Goal: Task Accomplishment & Management: Manage account settings

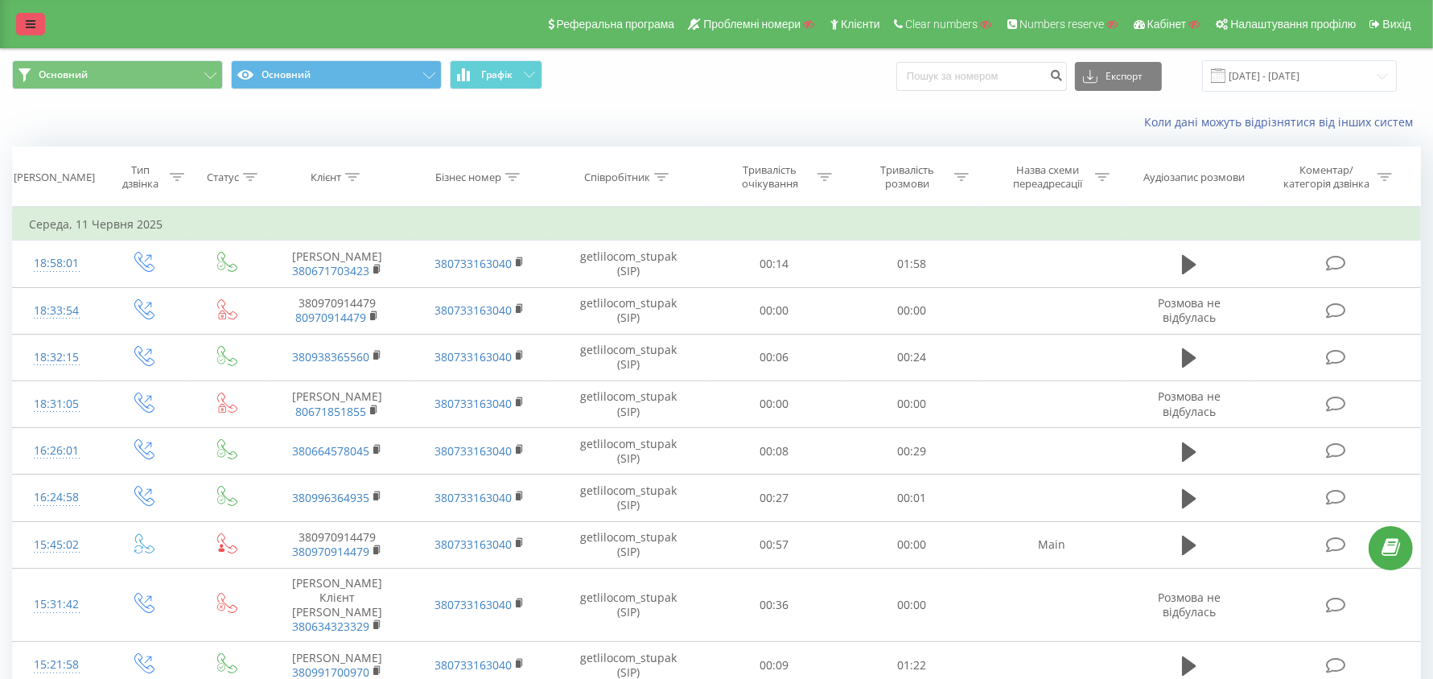
click at [20, 22] on link at bounding box center [30, 24] width 29 height 23
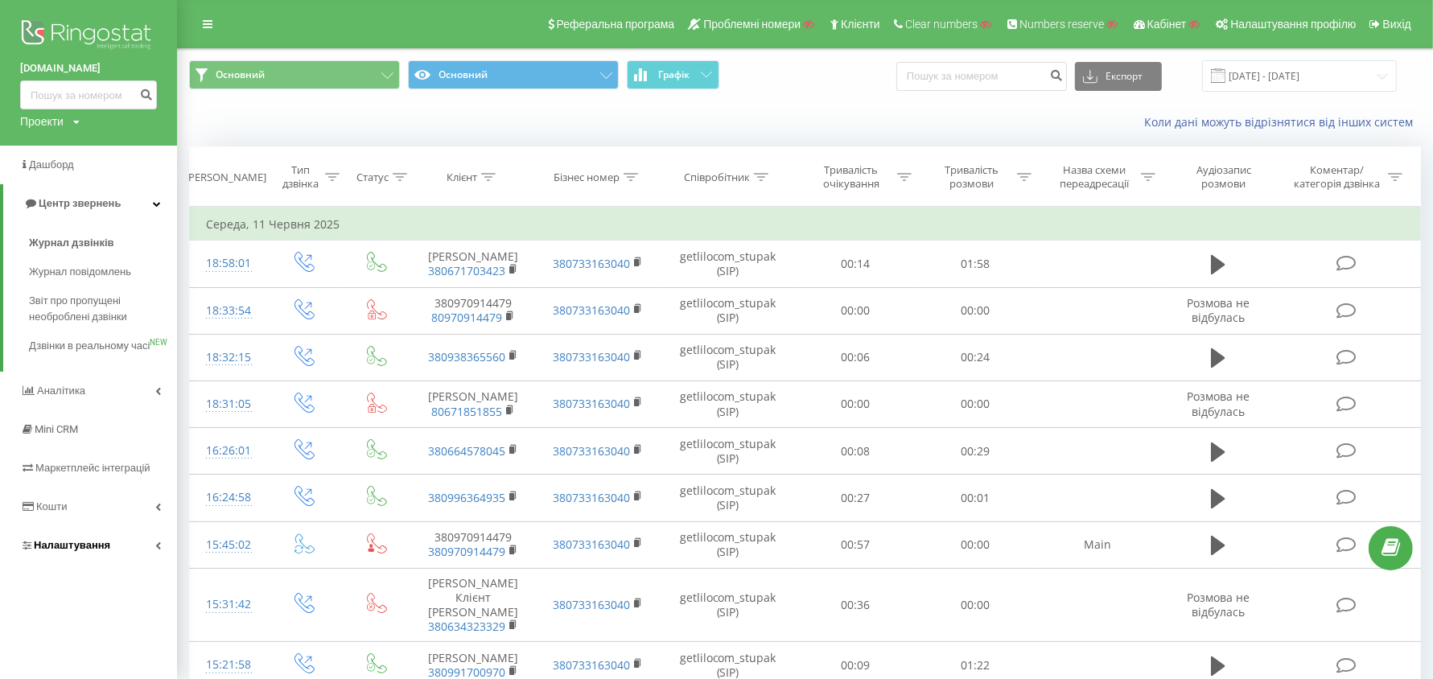
click at [91, 551] on span "Налаштування" at bounding box center [72, 545] width 76 height 12
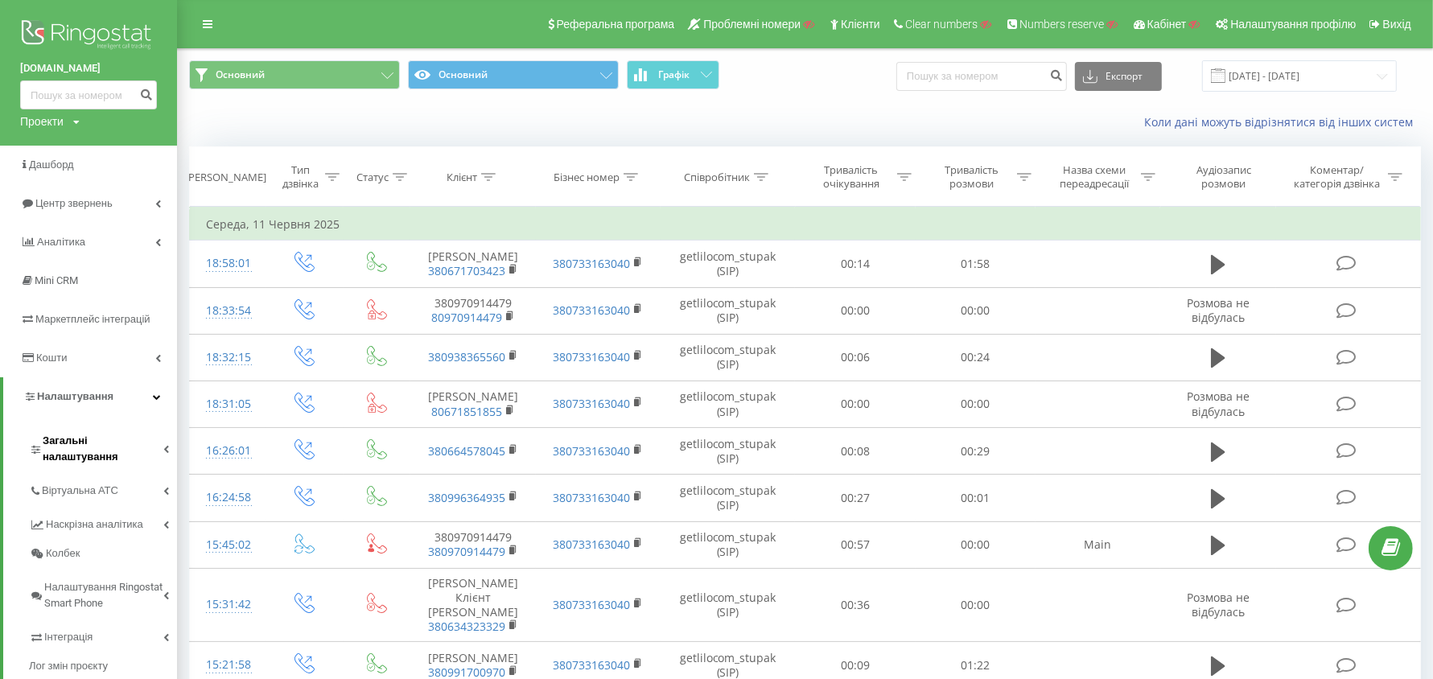
click at [113, 442] on span "Загальні налаштування" at bounding box center [103, 449] width 121 height 32
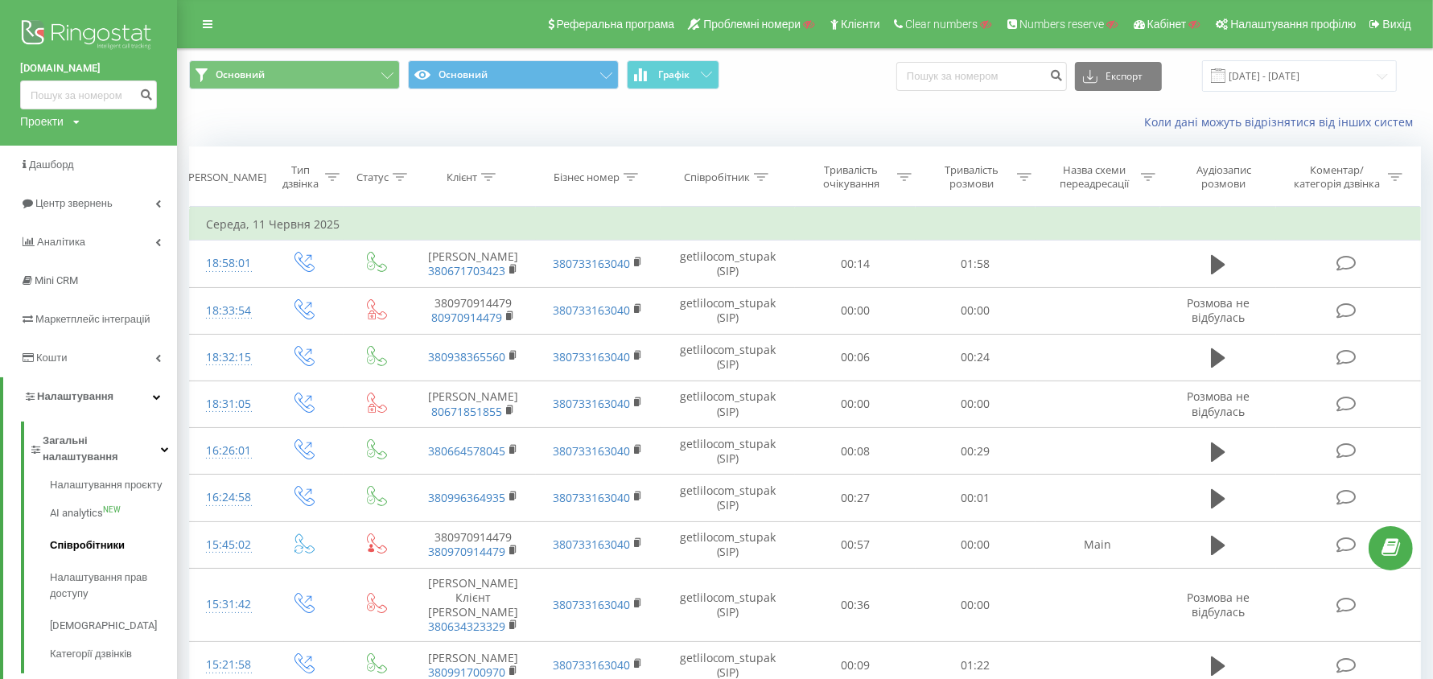
click at [99, 537] on span "Співробітники" at bounding box center [87, 545] width 75 height 16
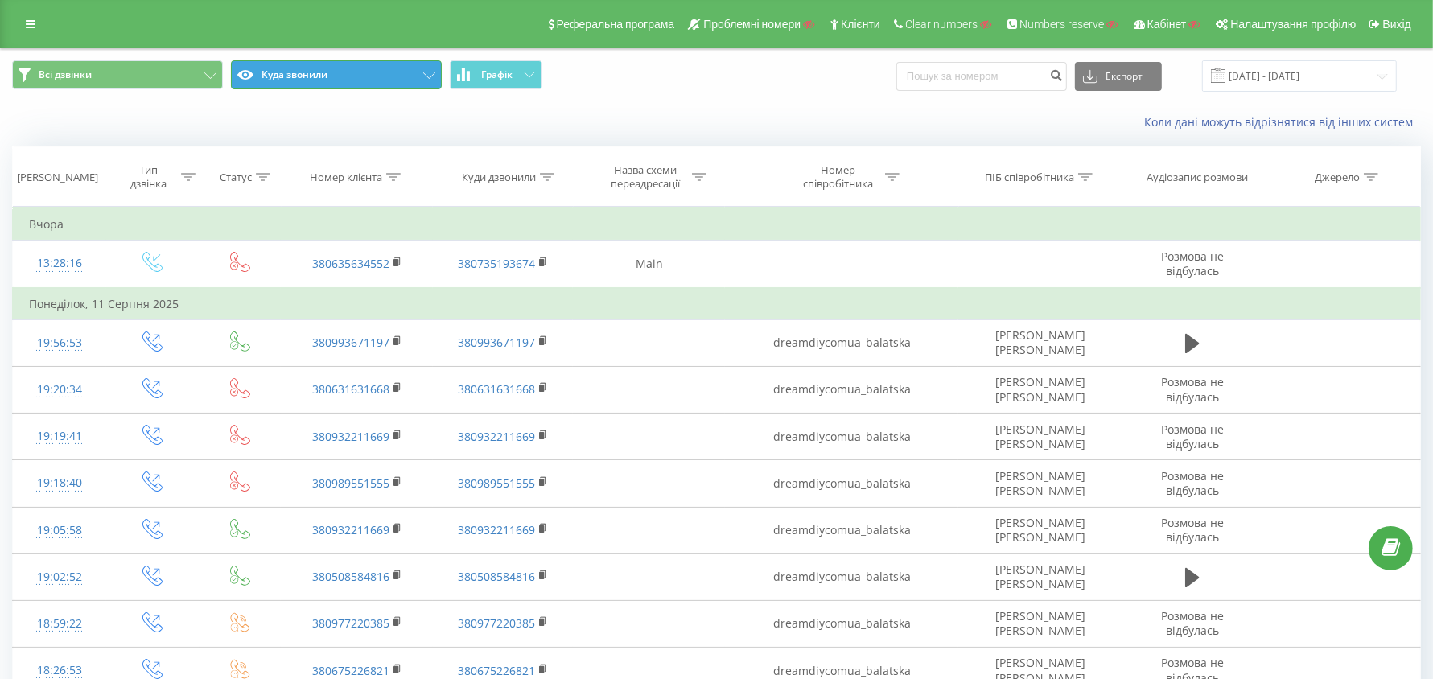
click at [331, 78] on button "Куда звонили" at bounding box center [336, 74] width 211 height 29
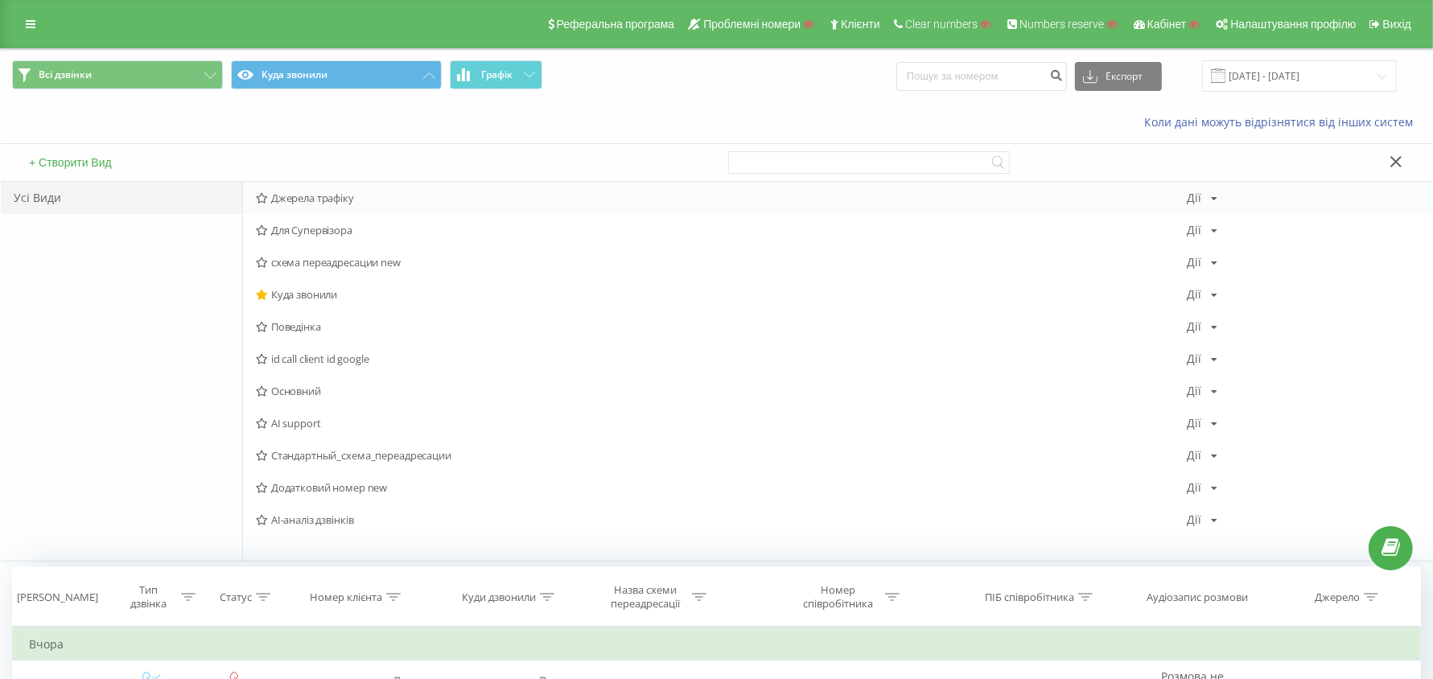
click at [328, 200] on span "Джерела трафіку" at bounding box center [721, 197] width 931 height 11
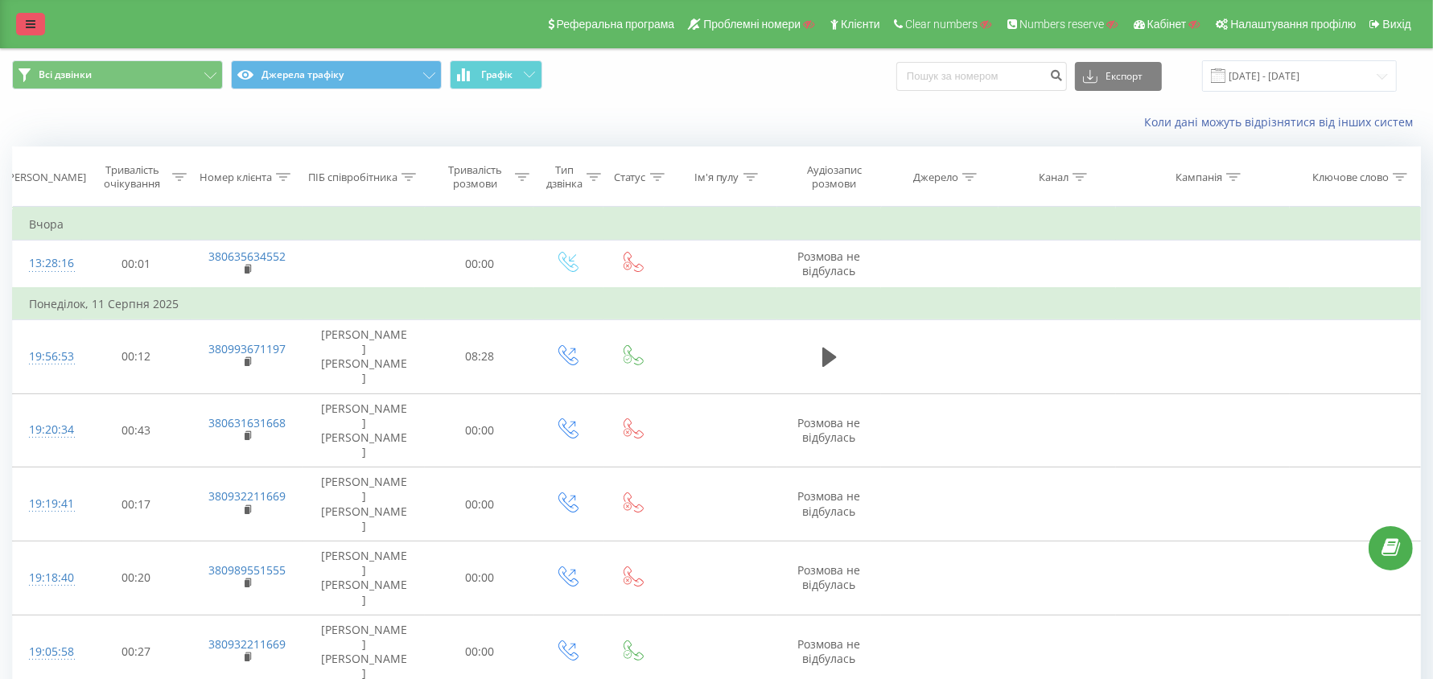
click at [20, 30] on link at bounding box center [30, 24] width 29 height 23
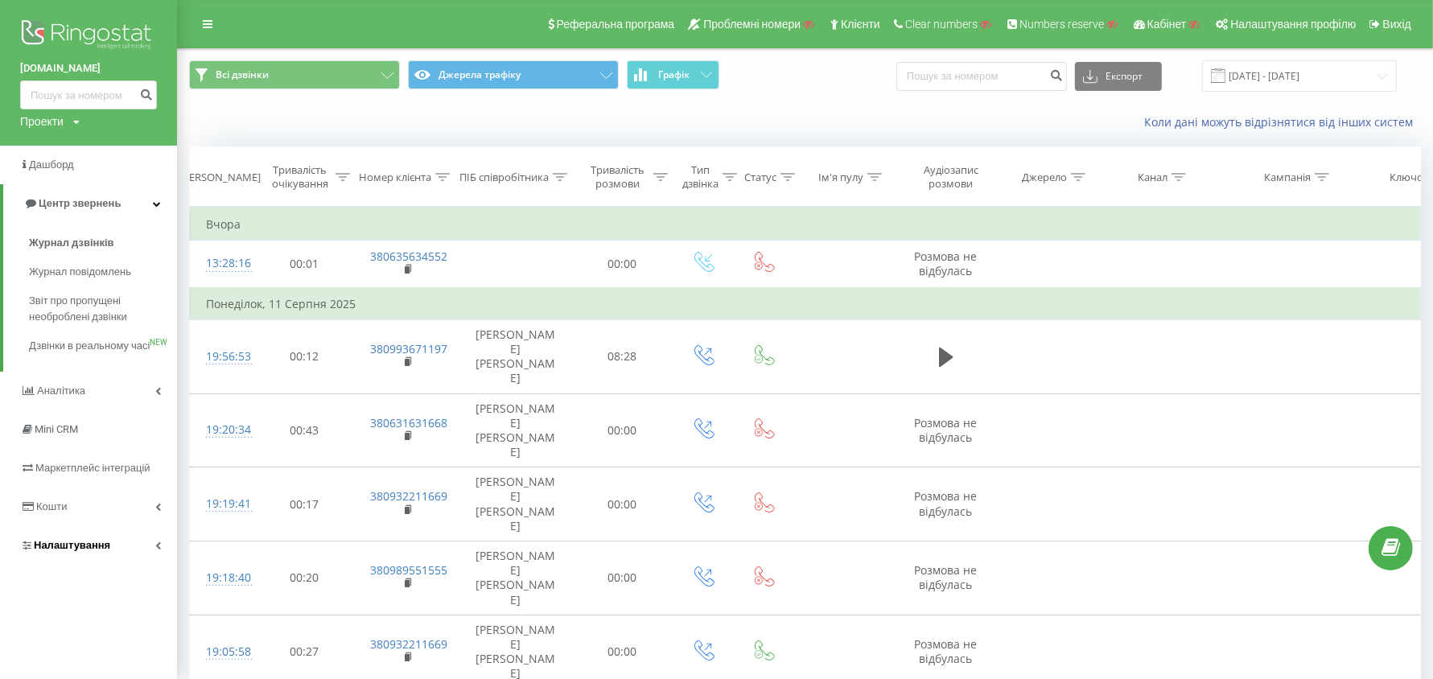
click at [123, 562] on link "Налаштування" at bounding box center [88, 545] width 177 height 39
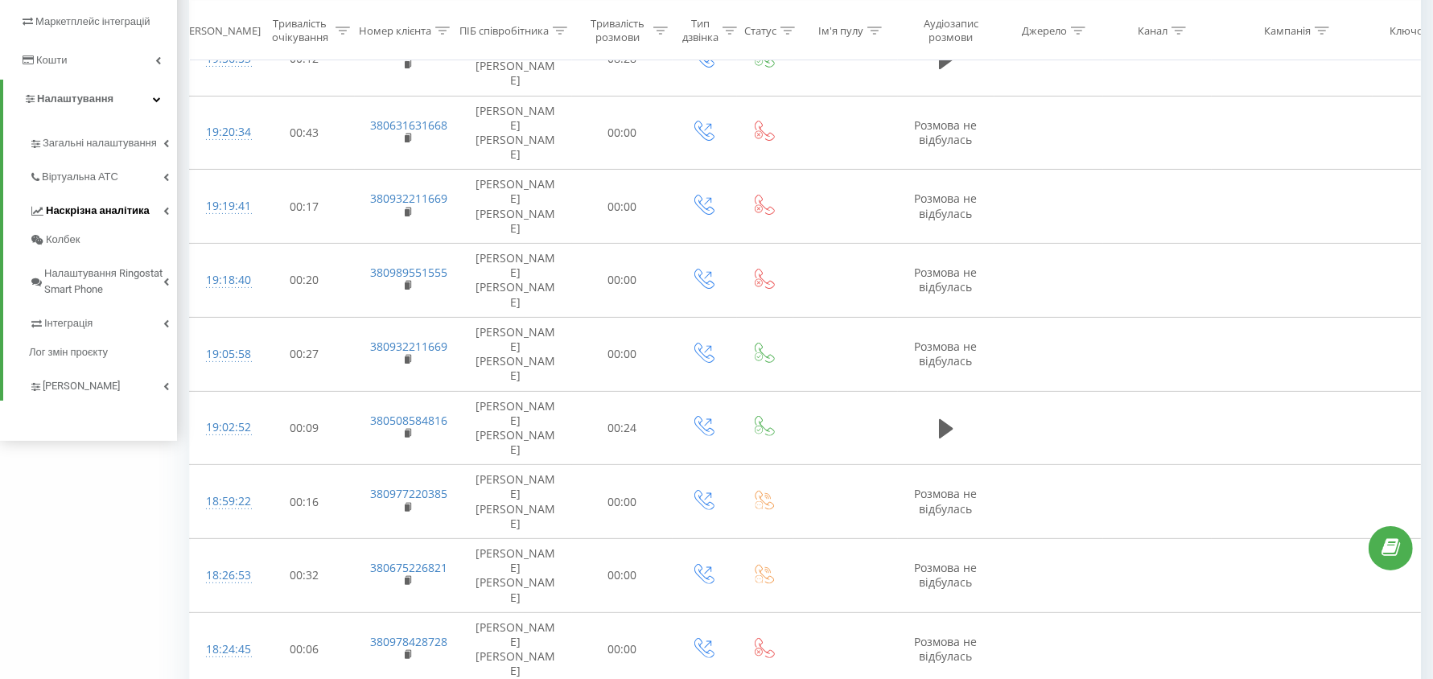
scroll to position [302, 0]
click at [88, 326] on span "Інтеграція" at bounding box center [70, 319] width 52 height 16
click at [89, 338] on div "Webhooks 2.0 Ringostat API" at bounding box center [99, 362] width 156 height 57
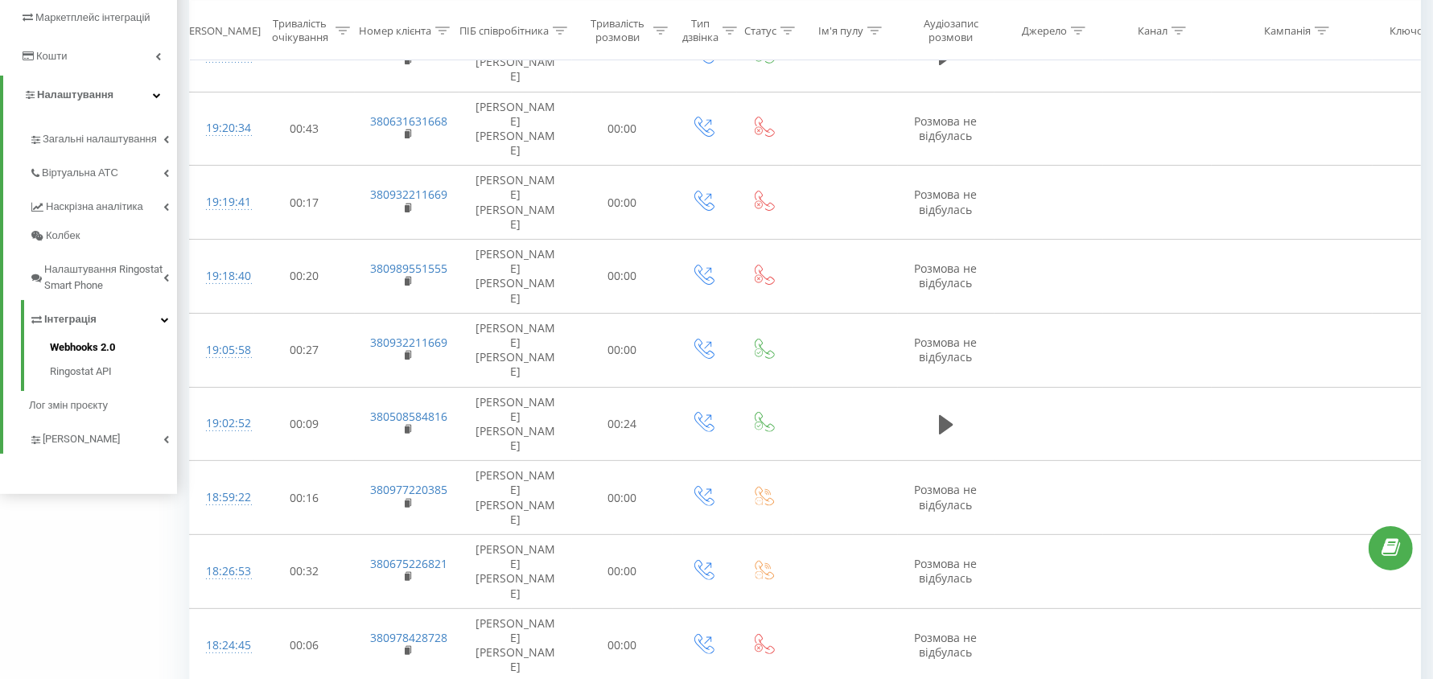
click at [89, 344] on span "Webhooks 2.0" at bounding box center [82, 348] width 65 height 16
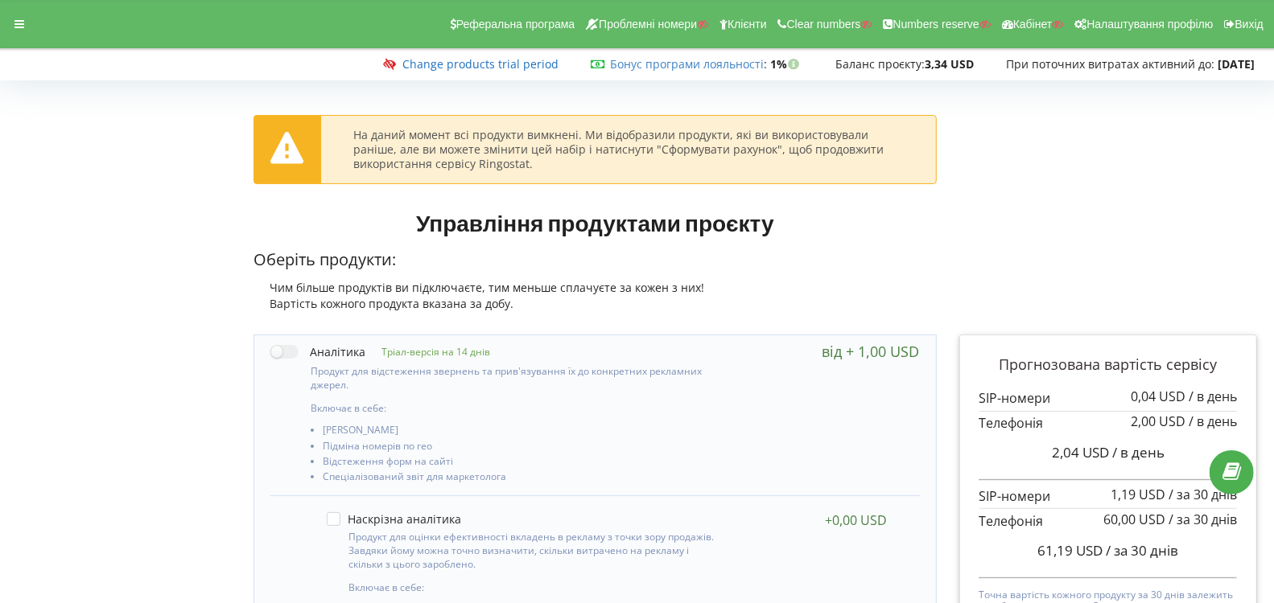
click at [479, 65] on link "Change products trial period" at bounding box center [480, 63] width 156 height 15
click at [14, 33] on div at bounding box center [19, 24] width 29 height 23
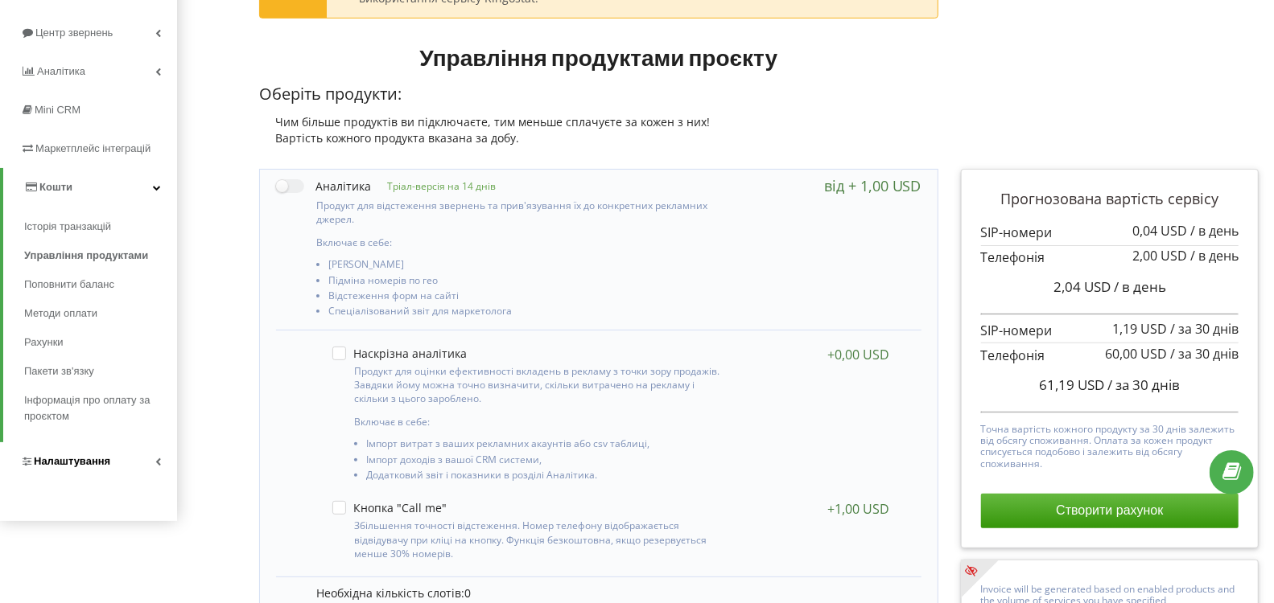
scroll to position [179, 0]
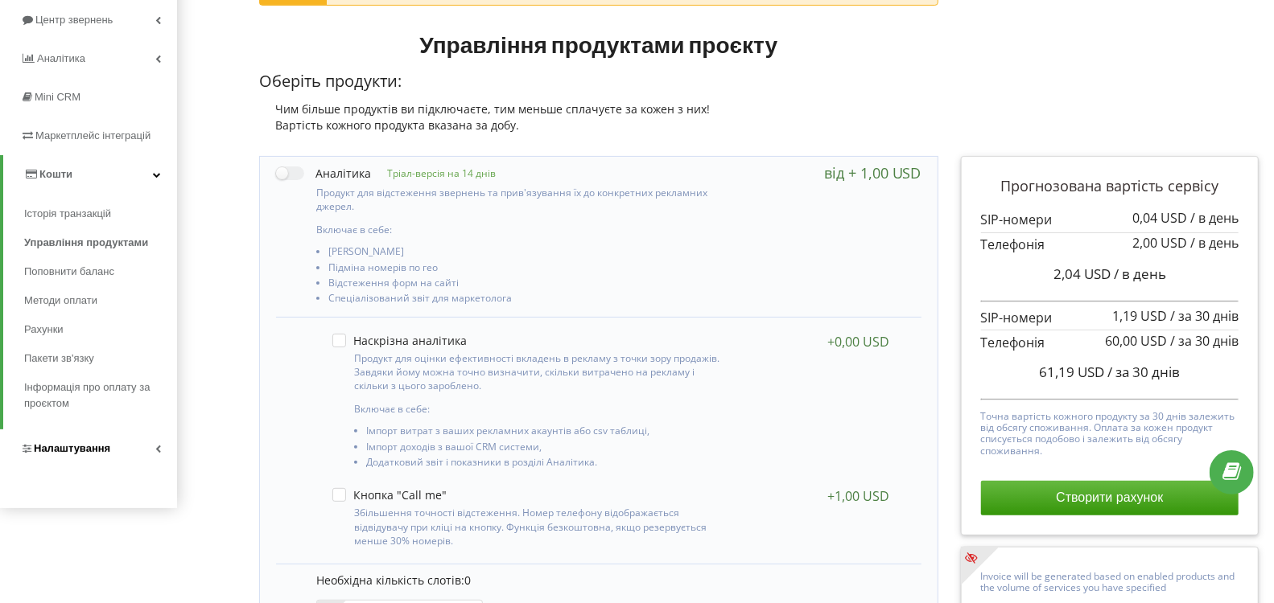
click at [101, 446] on span "Налаштування" at bounding box center [72, 448] width 76 height 12
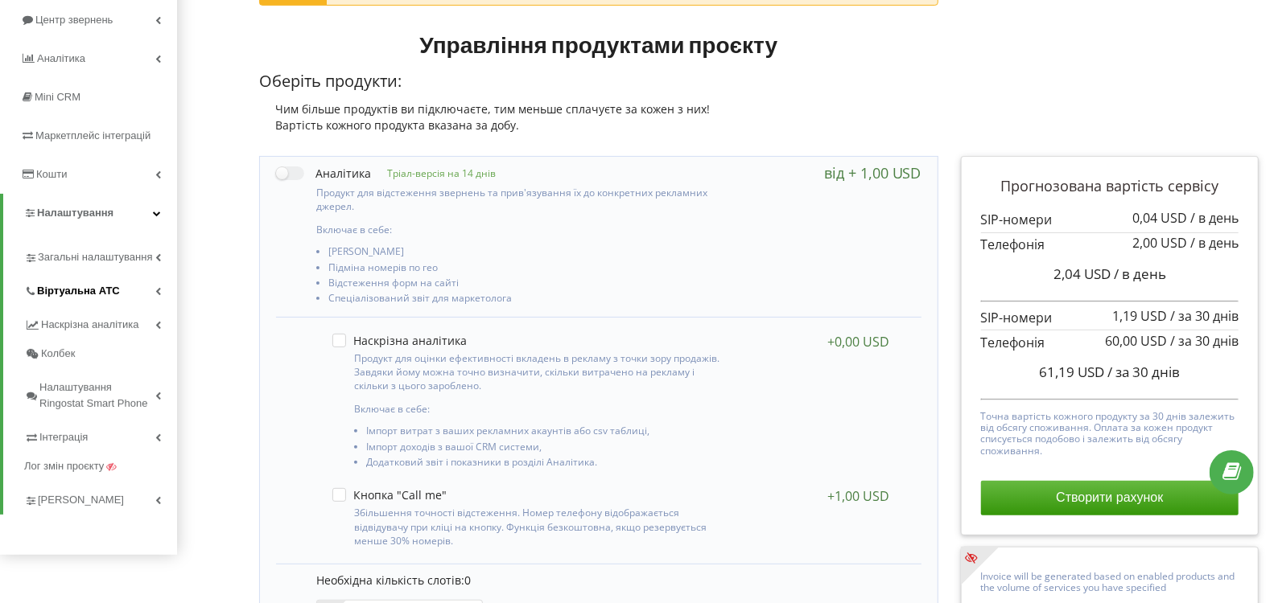
click at [109, 287] on span "Віртуальна АТС" at bounding box center [78, 291] width 83 height 16
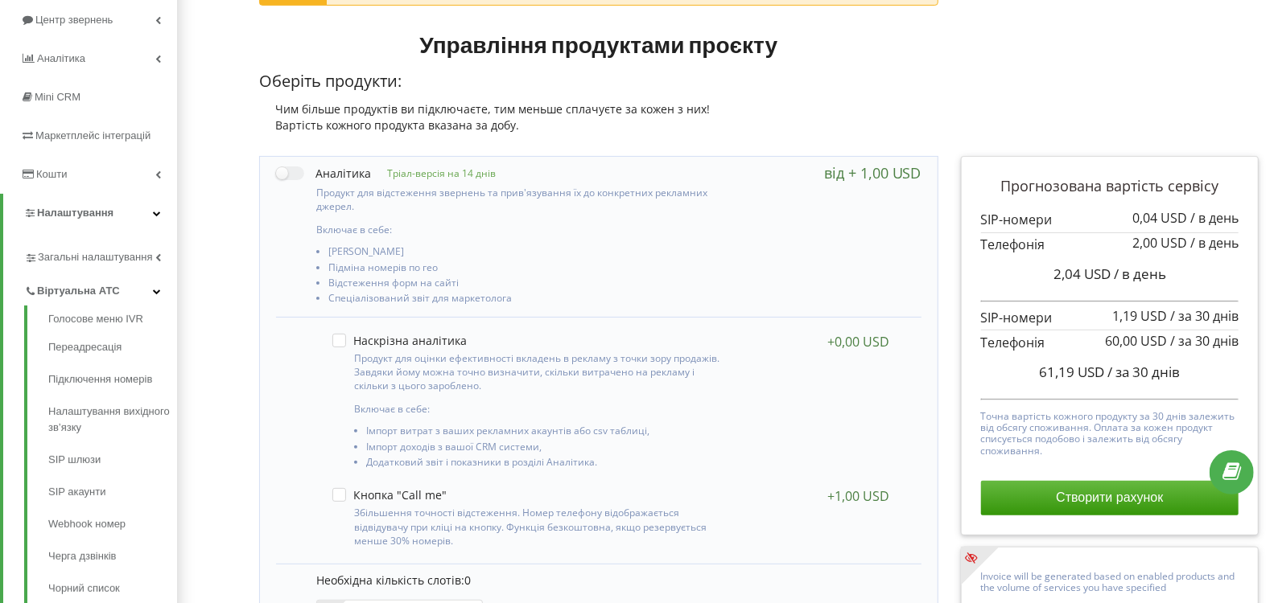
click at [294, 182] on div "Продукт для відстеження звернень та прив'язування їх до конкретних рекламних дж…" at bounding box center [501, 245] width 451 height 127
click at [294, 171] on label at bounding box center [323, 173] width 95 height 17
checkbox input "true"
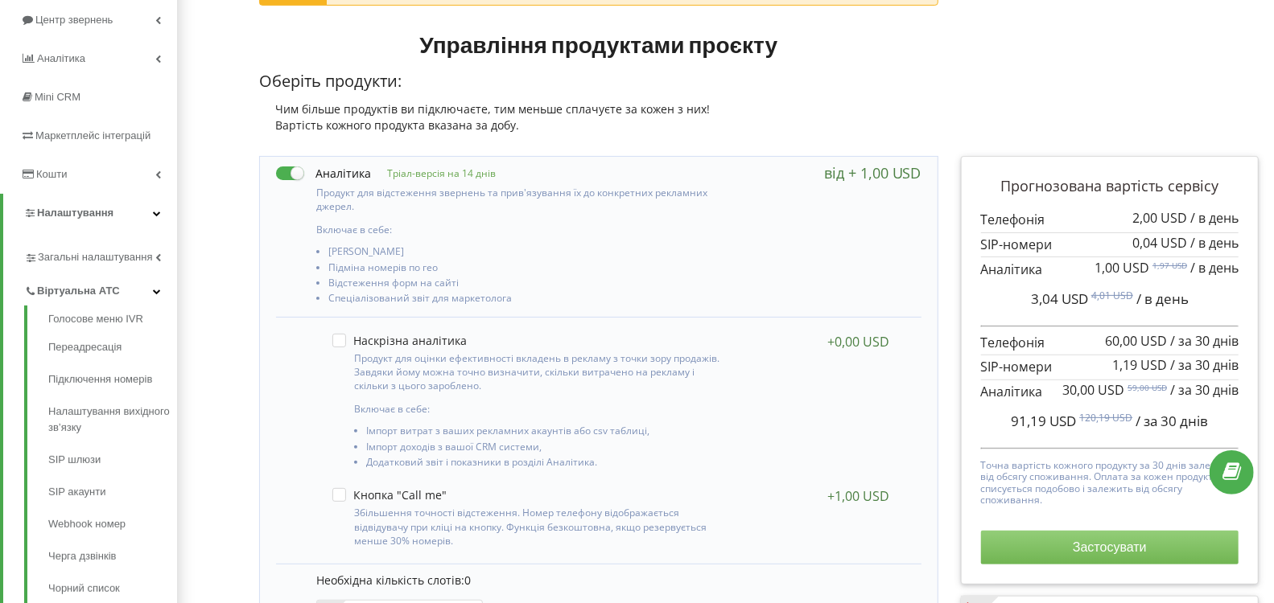
click at [1121, 538] on button "Застосувати" at bounding box center [1109, 548] width 257 height 34
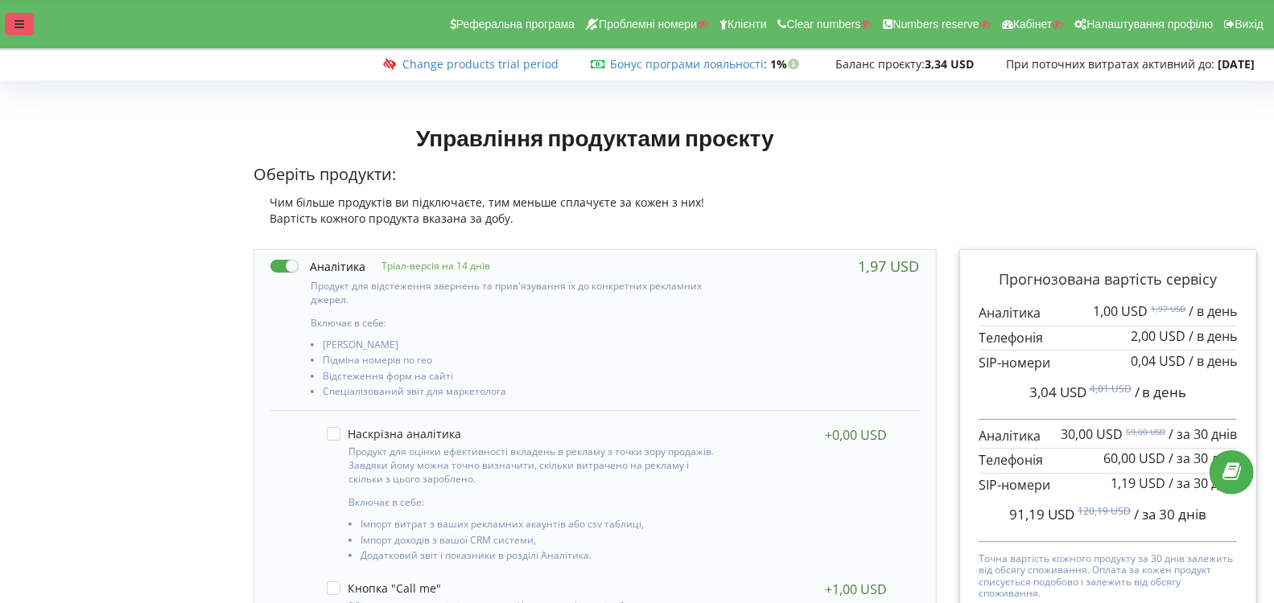
click at [28, 27] on div at bounding box center [19, 24] width 29 height 23
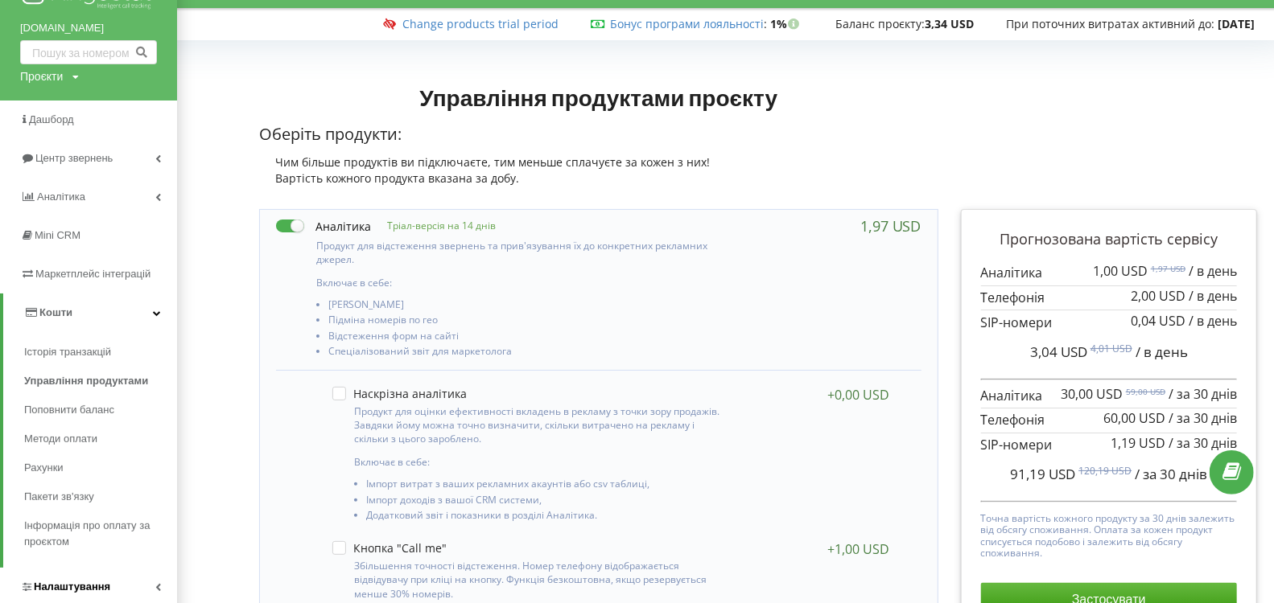
scroll to position [179, 0]
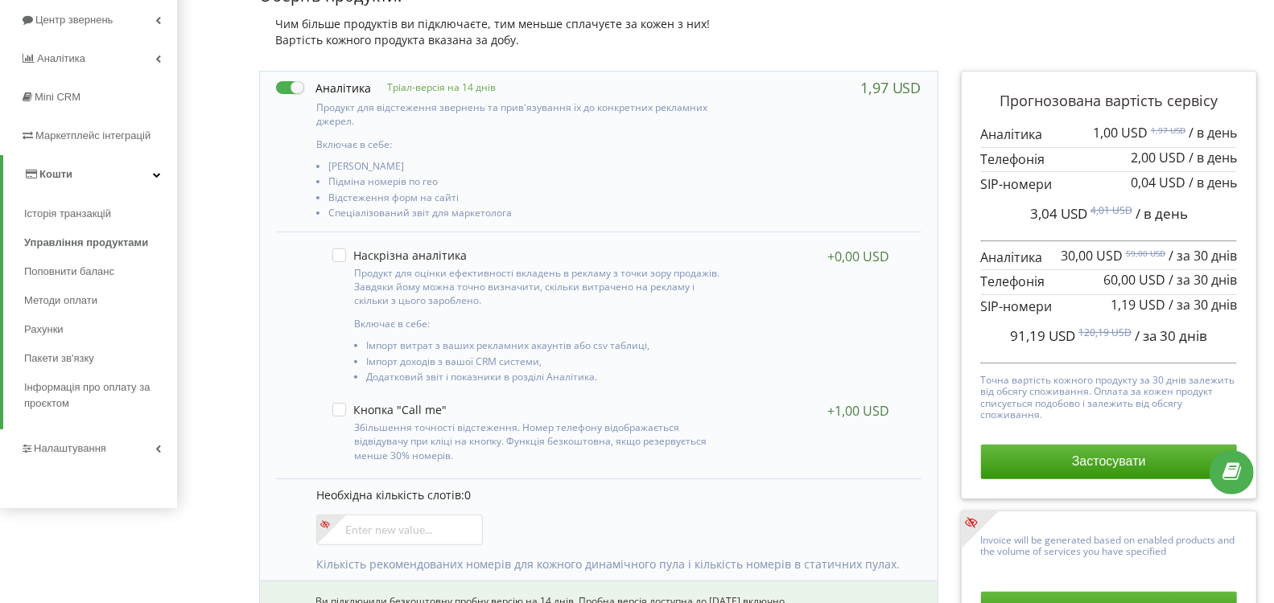
click at [88, 448] on span "Налаштування" at bounding box center [70, 448] width 72 height 12
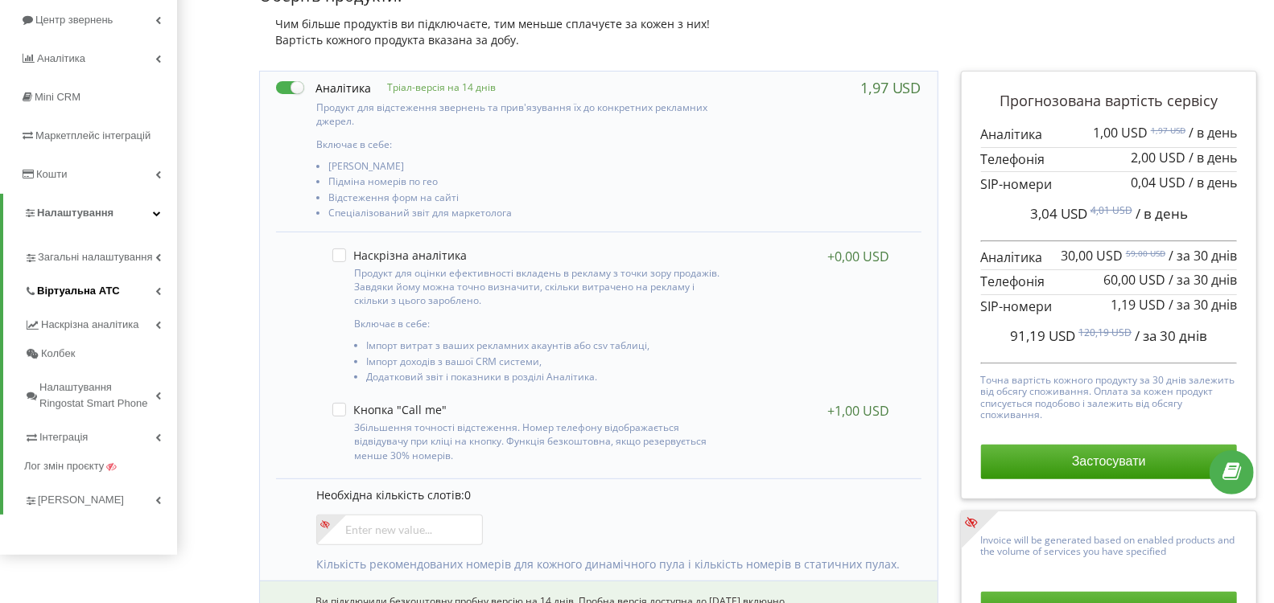
click at [91, 298] on span "Віртуальна АТС" at bounding box center [78, 291] width 83 height 16
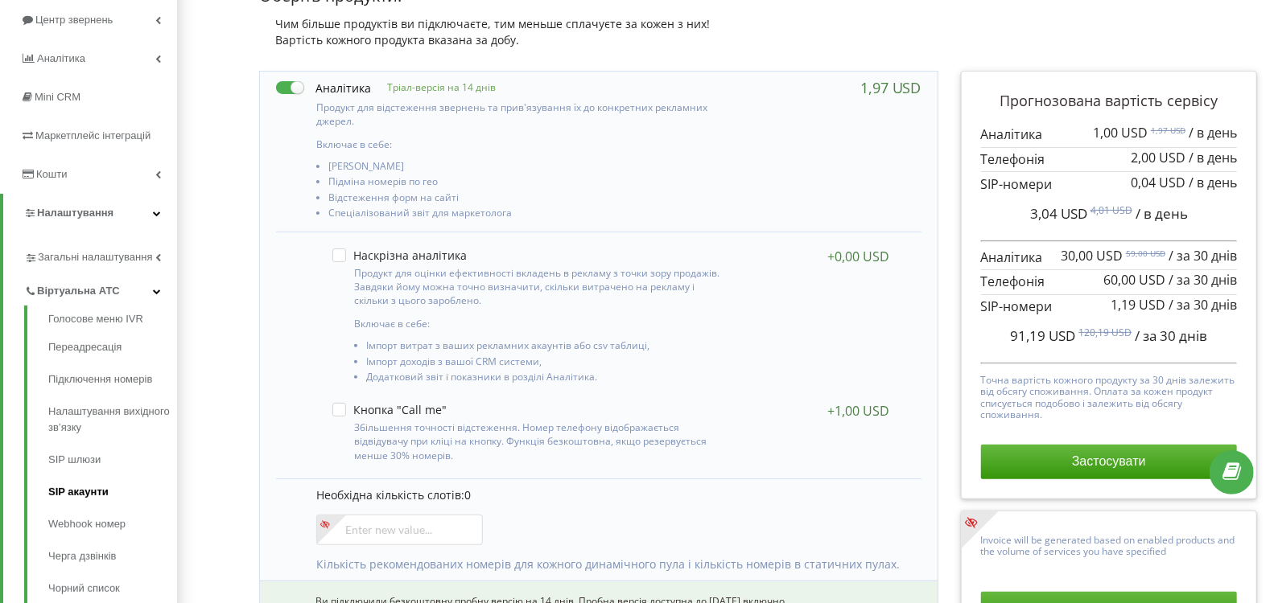
click at [63, 481] on link "SIP акаунти" at bounding box center [112, 492] width 129 height 32
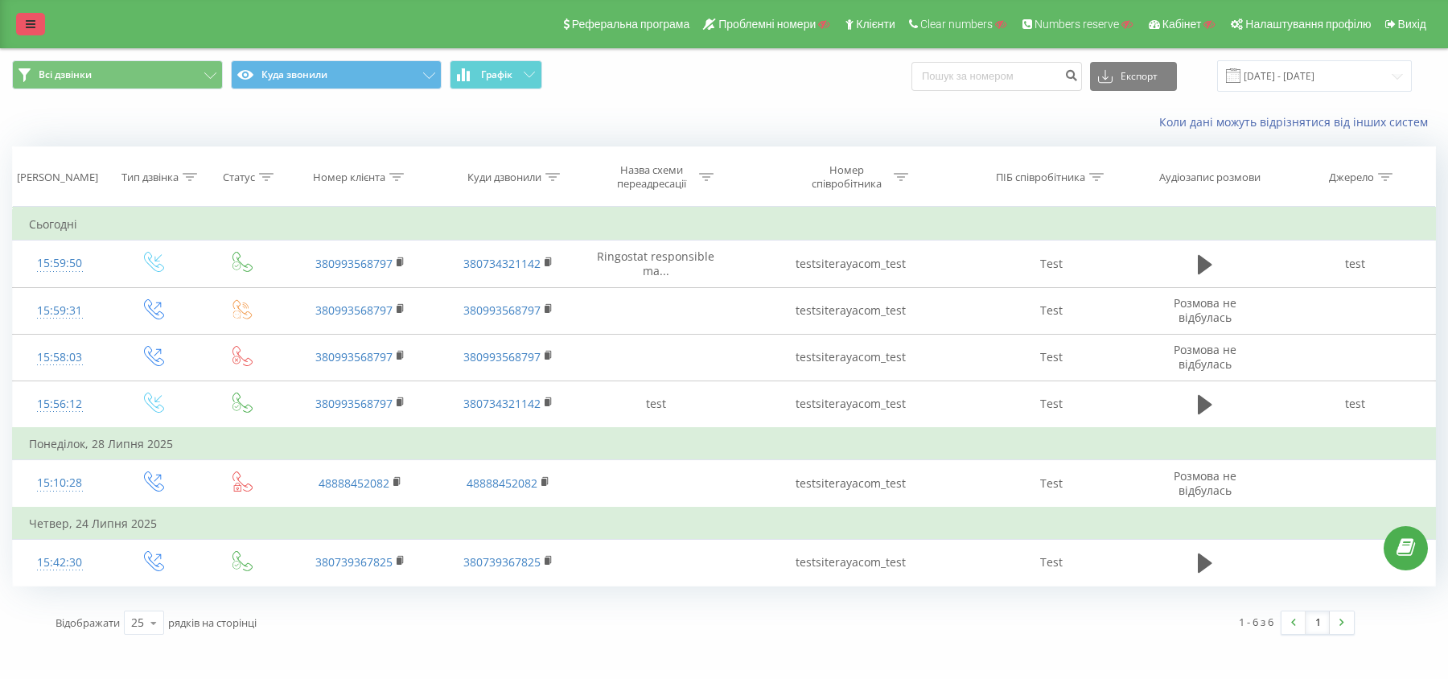
click at [24, 17] on link at bounding box center [30, 24] width 29 height 23
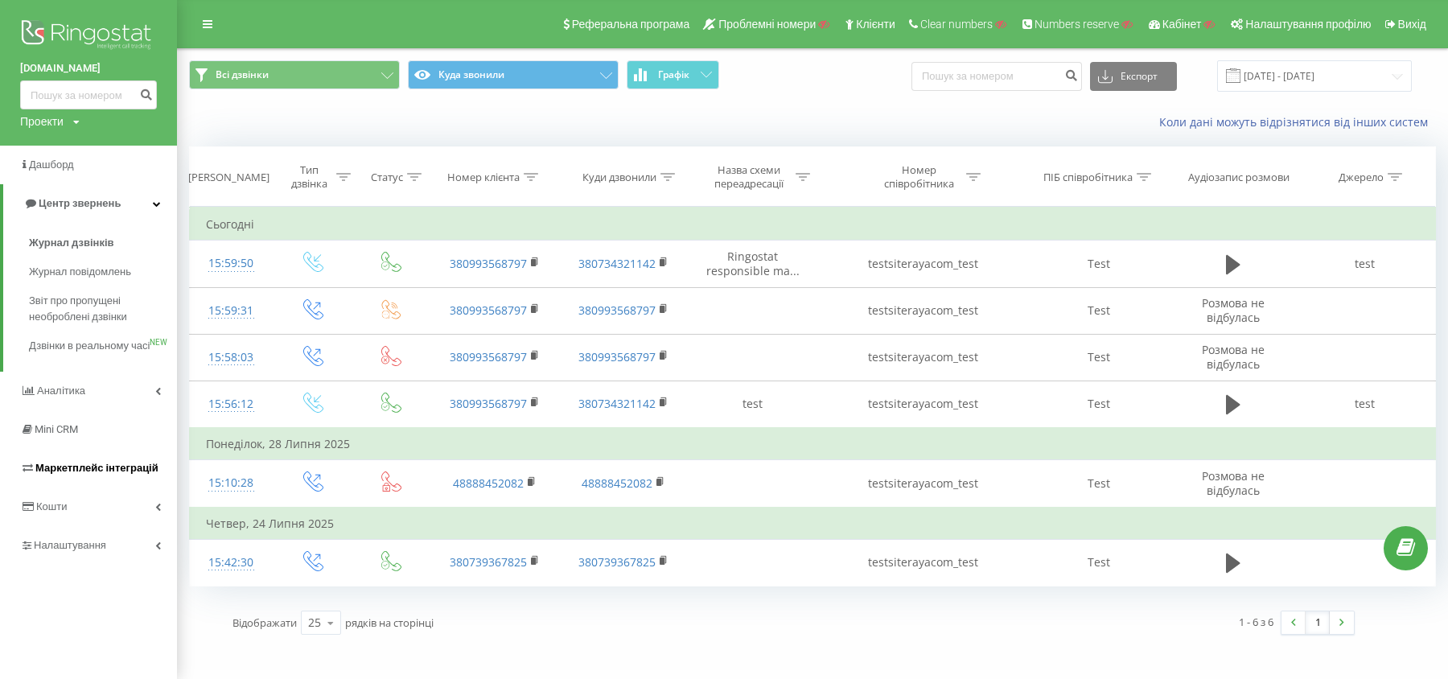
click at [105, 476] on span "Маркетплейс інтеграцій" at bounding box center [89, 468] width 138 height 16
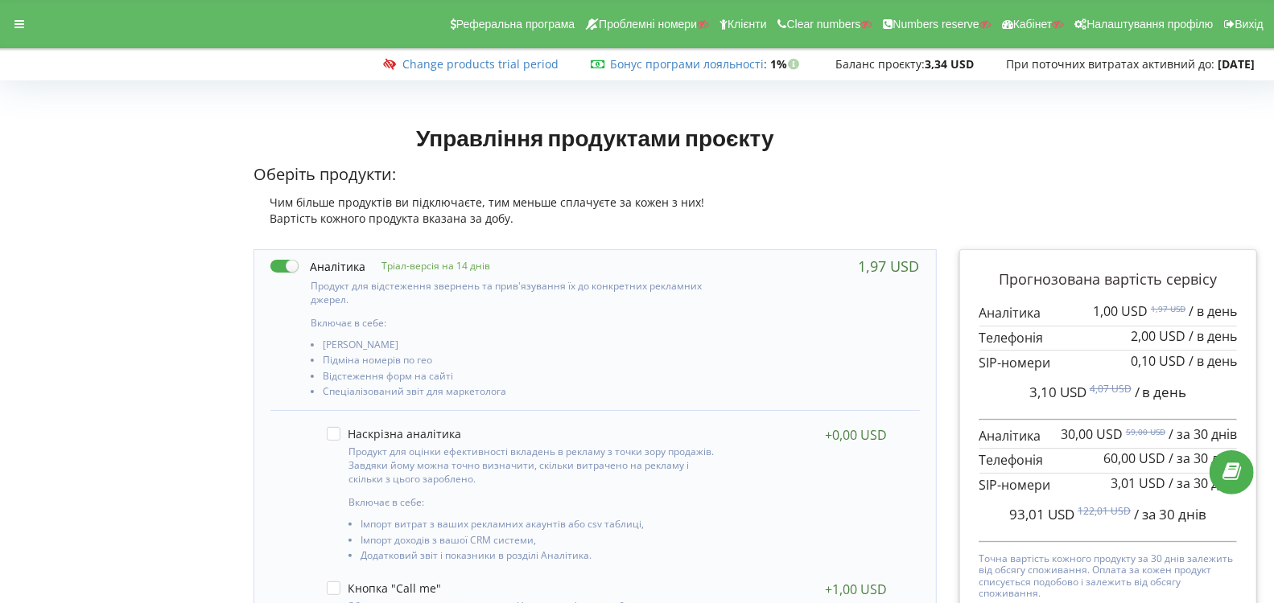
click at [284, 263] on label at bounding box center [317, 266] width 95 height 17
checkbox input "false"
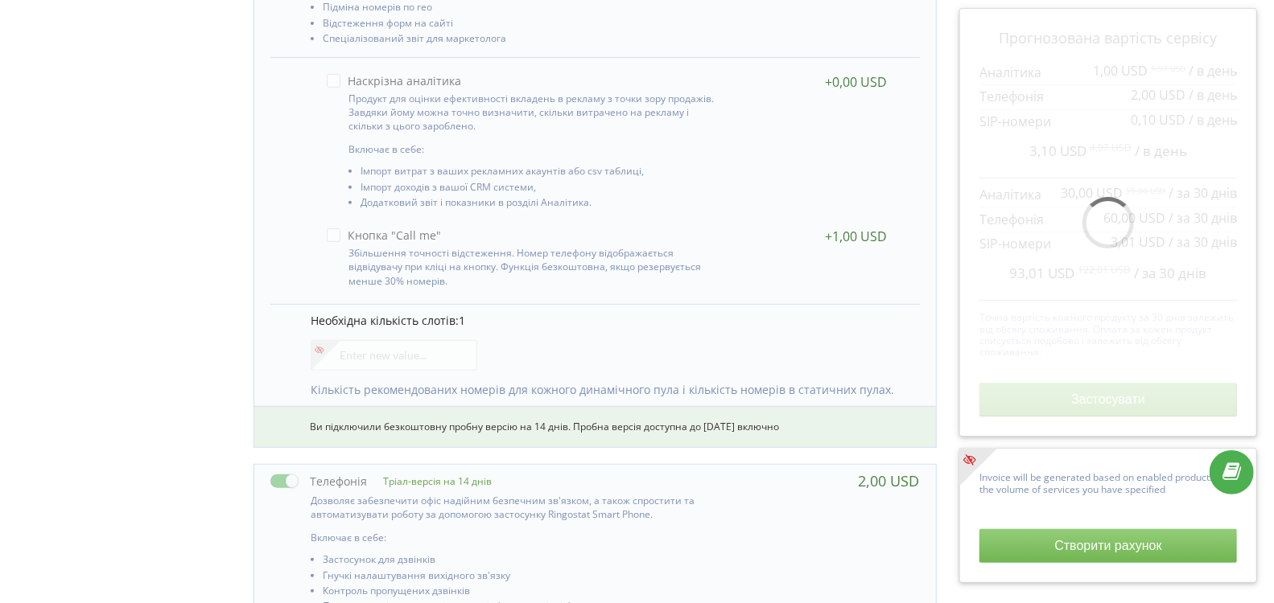
scroll to position [357, 0]
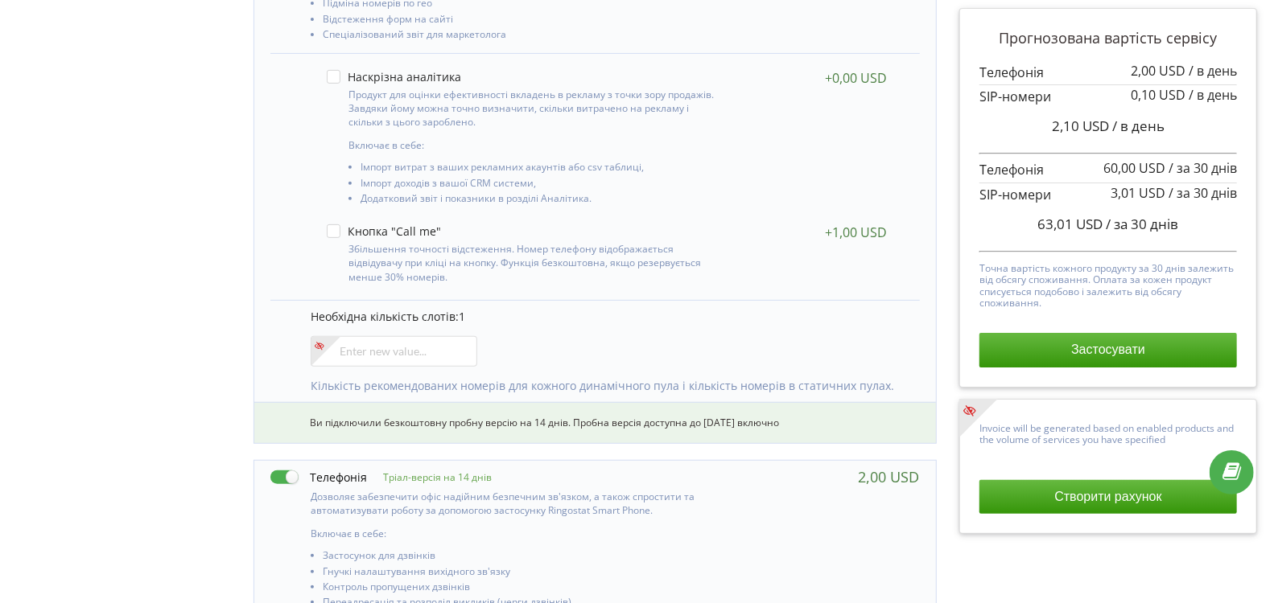
click at [278, 480] on label at bounding box center [318, 477] width 97 height 17
checkbox input "false"
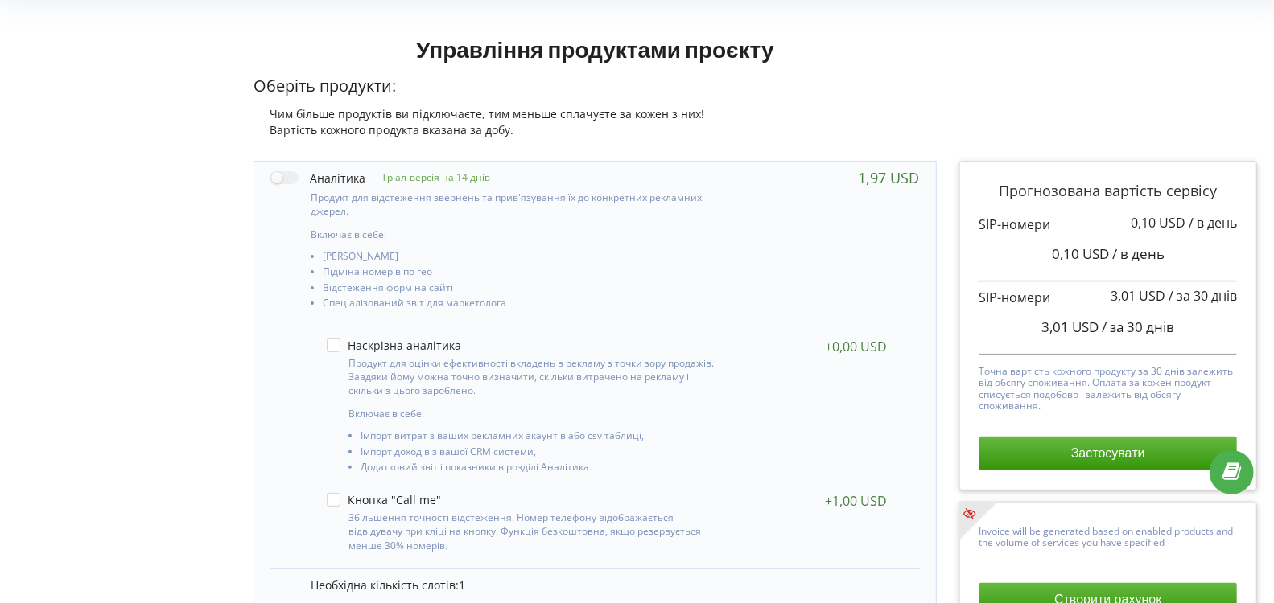
scroll to position [0, 0]
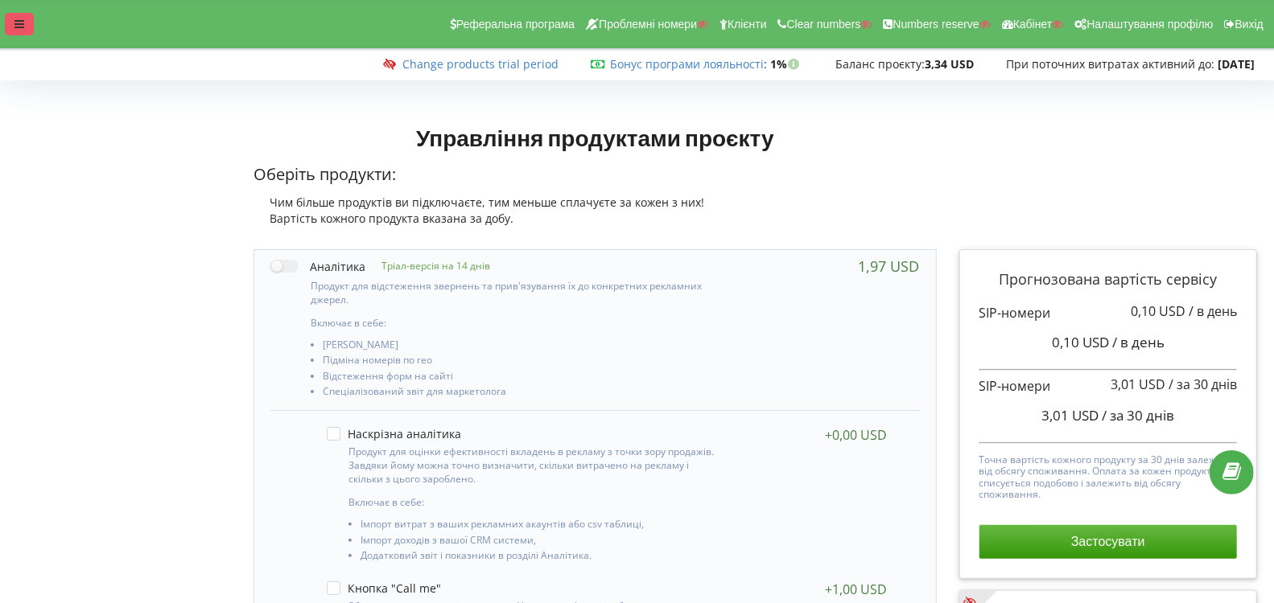
click at [14, 24] on icon at bounding box center [19, 24] width 10 height 11
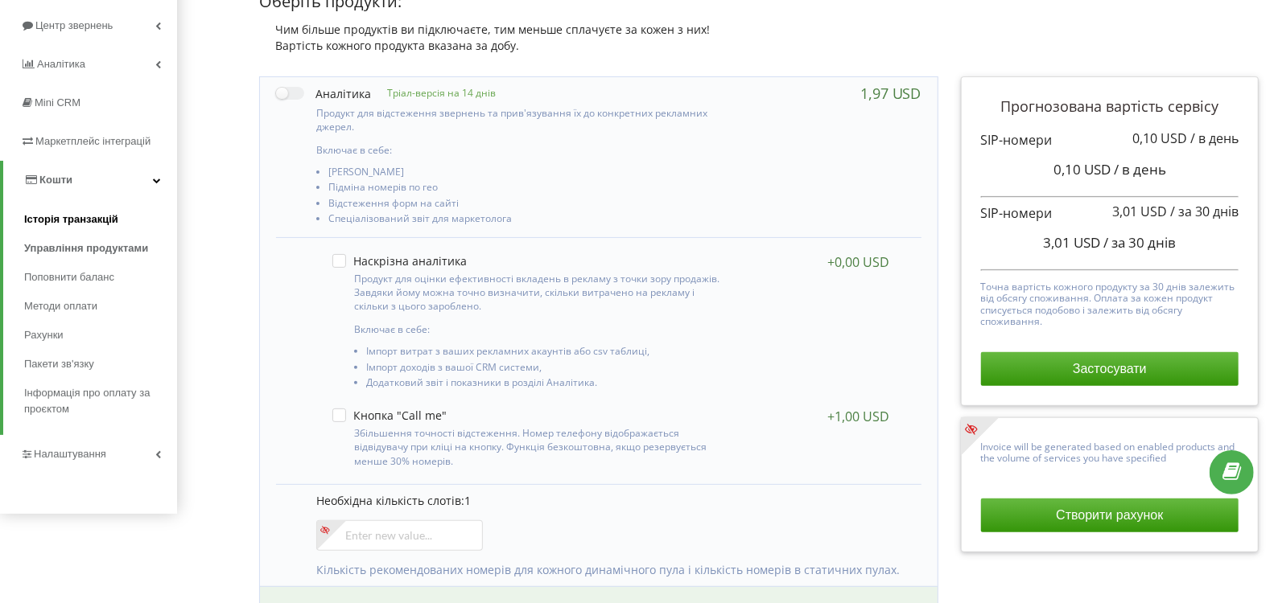
scroll to position [179, 0]
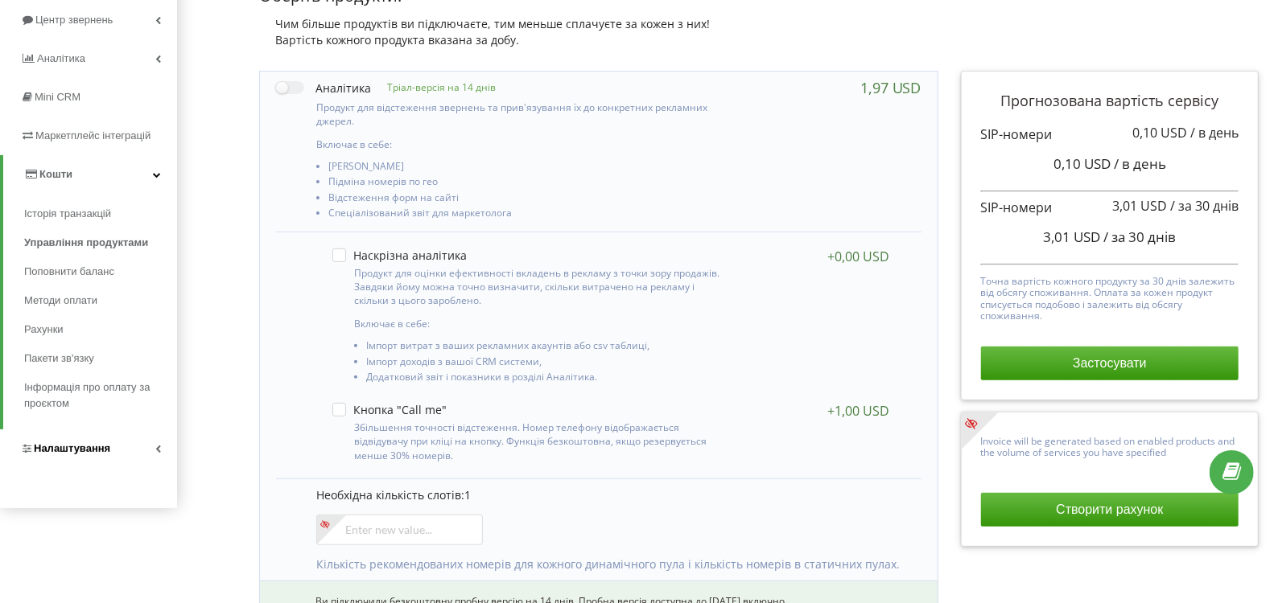
click at [68, 444] on span "Налаштування" at bounding box center [72, 448] width 76 height 12
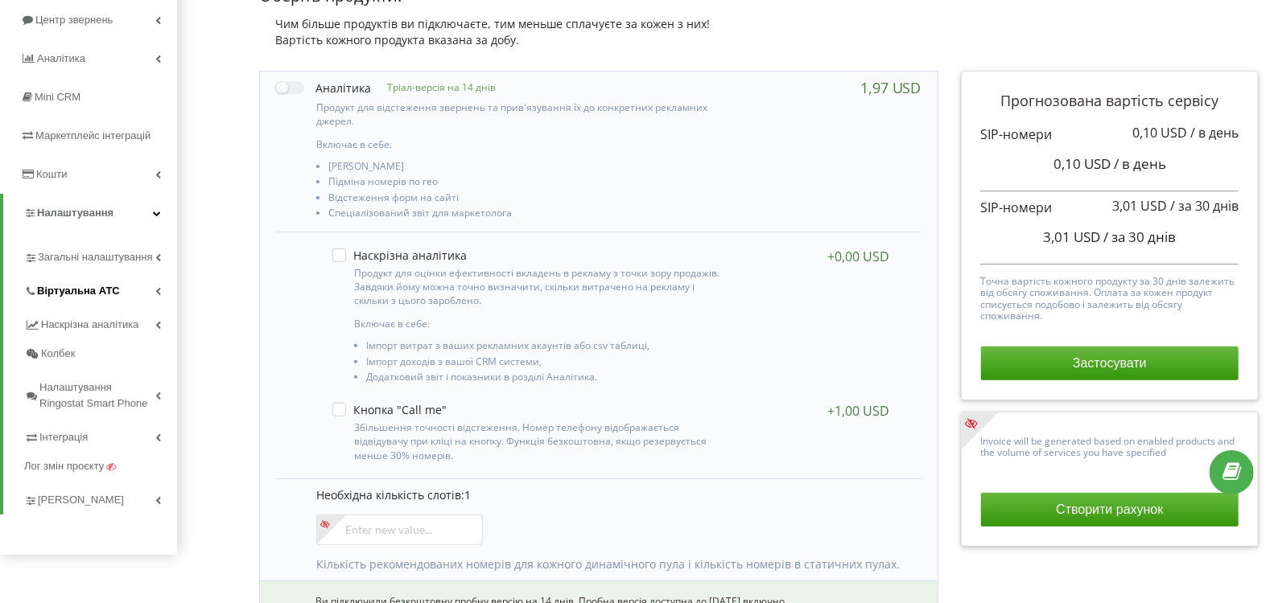
click at [87, 286] on span "Віртуальна АТС" at bounding box center [78, 291] width 83 height 16
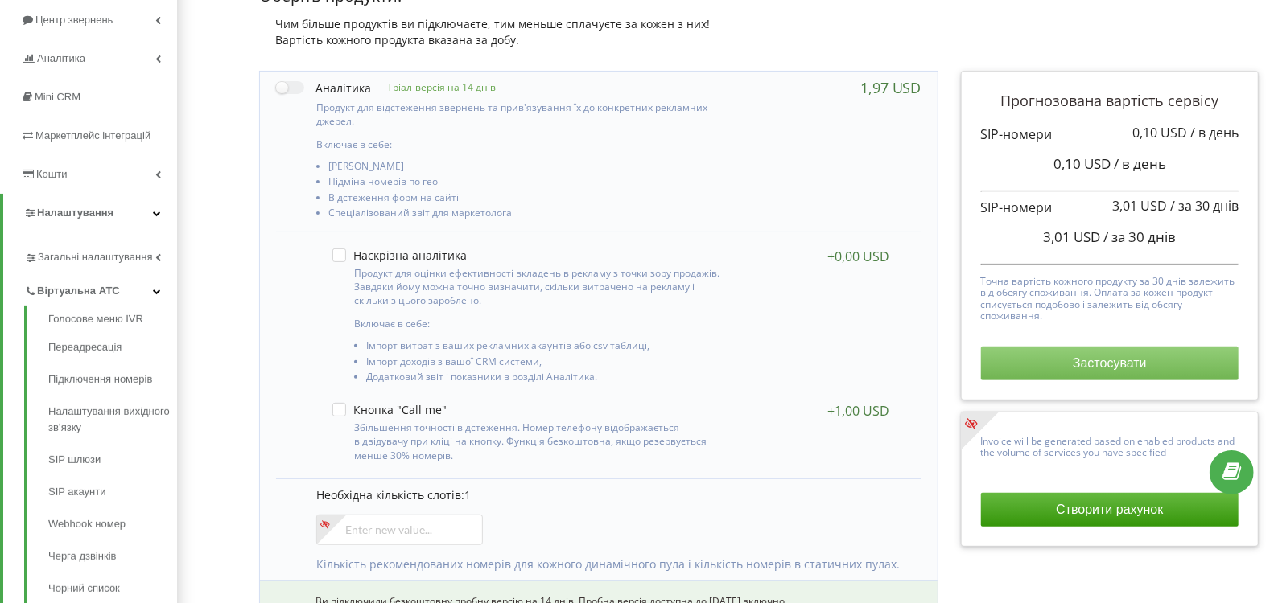
click at [1077, 374] on button "Застосувати" at bounding box center [1109, 364] width 257 height 34
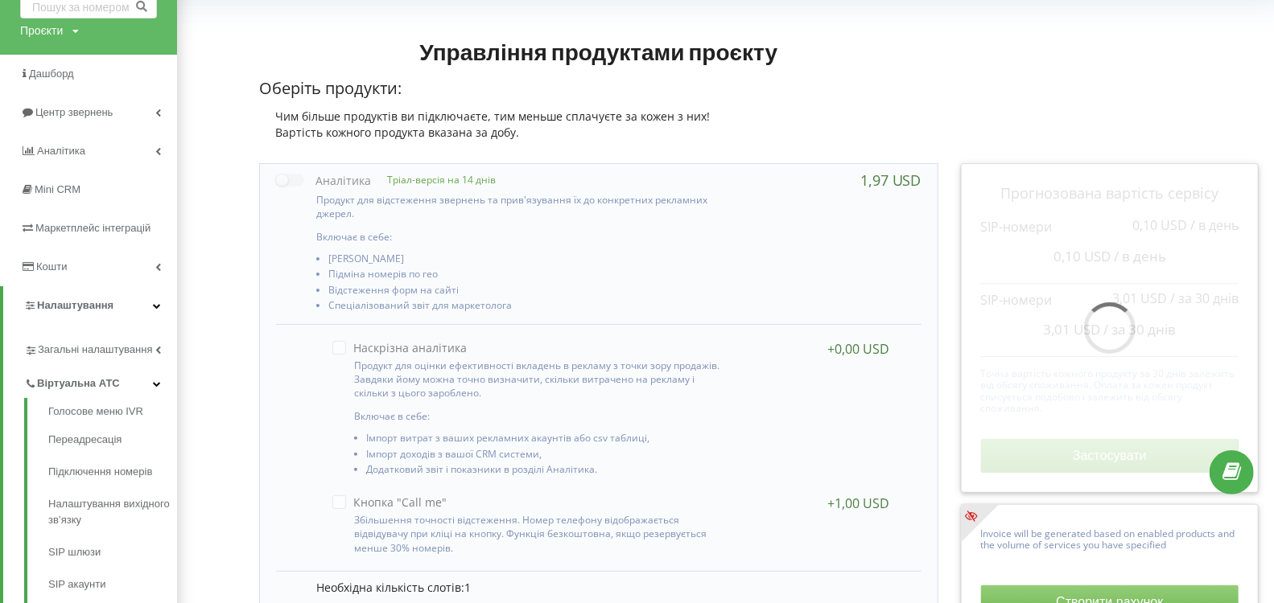
scroll to position [0, 0]
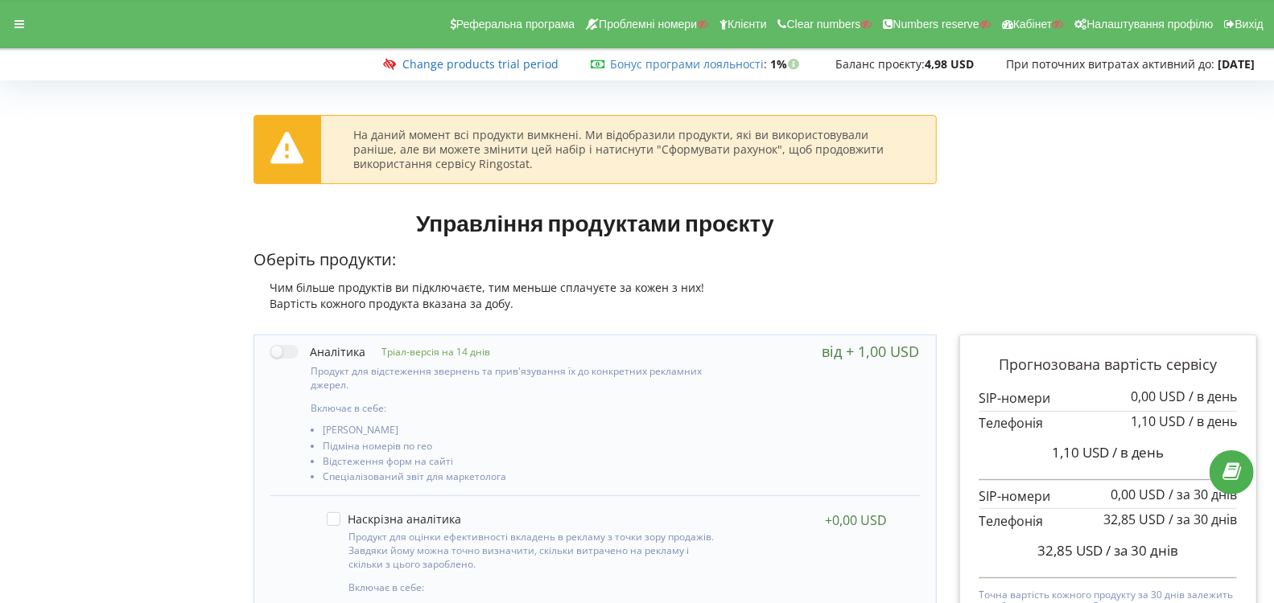
click at [531, 64] on link "Change products trial period" at bounding box center [480, 63] width 156 height 15
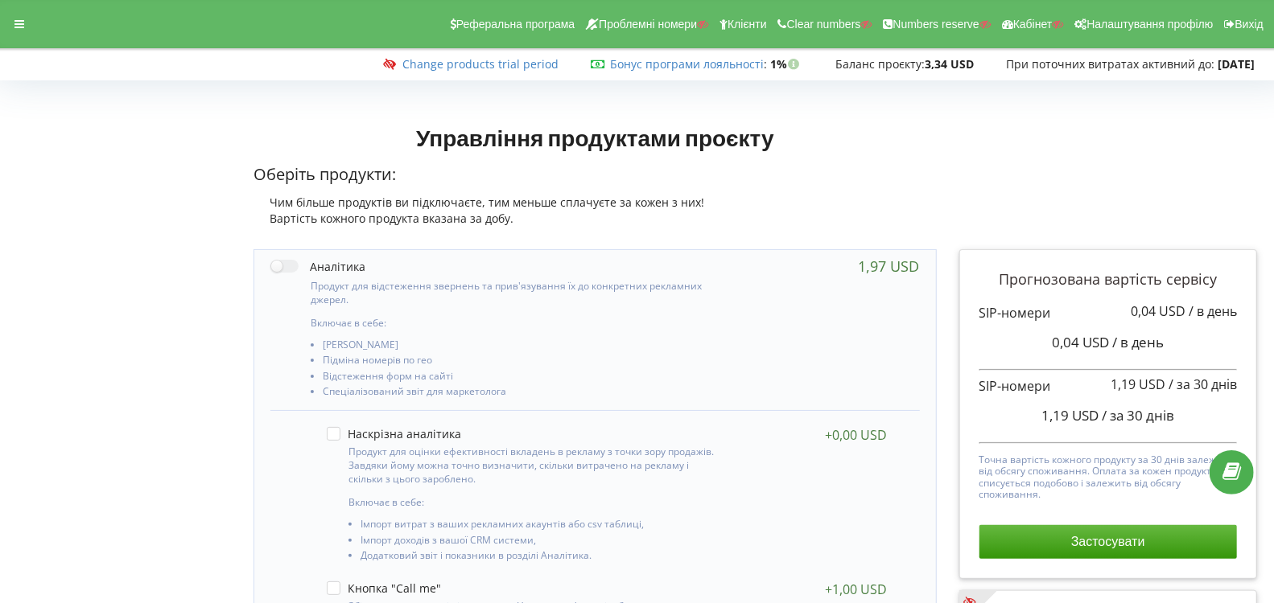
drag, startPoint x: 10, startPoint y: 30, endPoint x: 18, endPoint y: 35, distance: 9.4
click at [10, 29] on div at bounding box center [19, 24] width 29 height 23
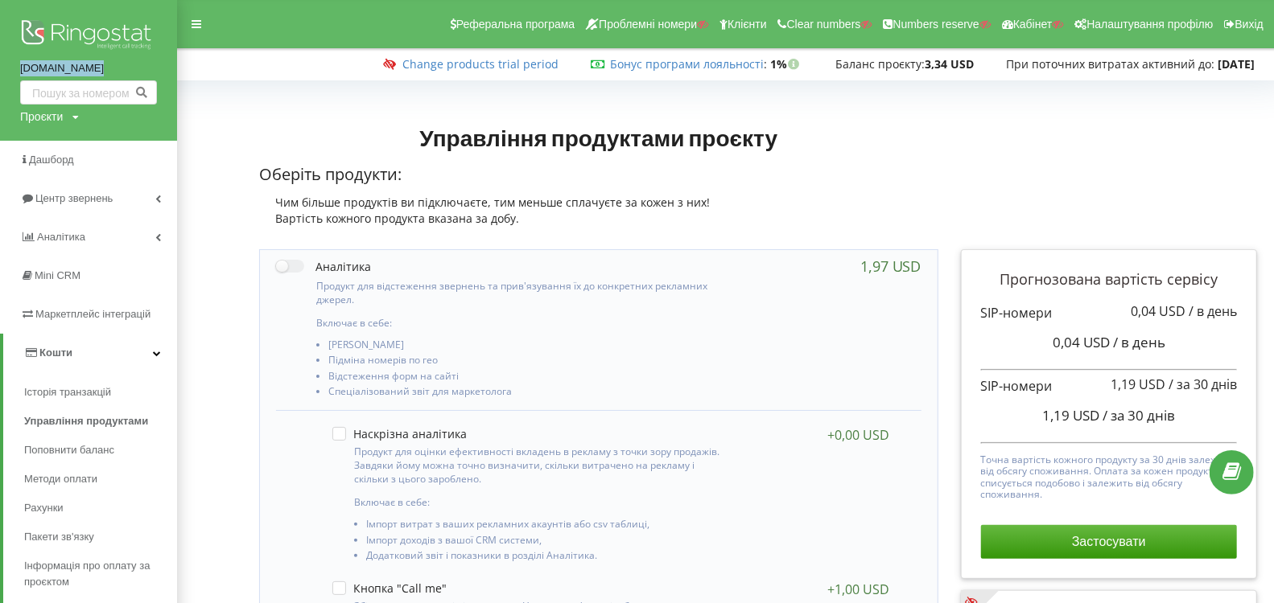
drag, startPoint x: 29, startPoint y: 70, endPoint x: 15, endPoint y: 67, distance: 14.1
click at [15, 67] on div "[DOMAIN_NAME] Проєкти Пошук" at bounding box center [88, 70] width 177 height 141
copy link "[DOMAIN_NAME]"
click at [68, 114] on div "Проєкти Пошук" at bounding box center [49, 117] width 59 height 16
click at [67, 143] on input "text" at bounding box center [70, 149] width 80 height 23
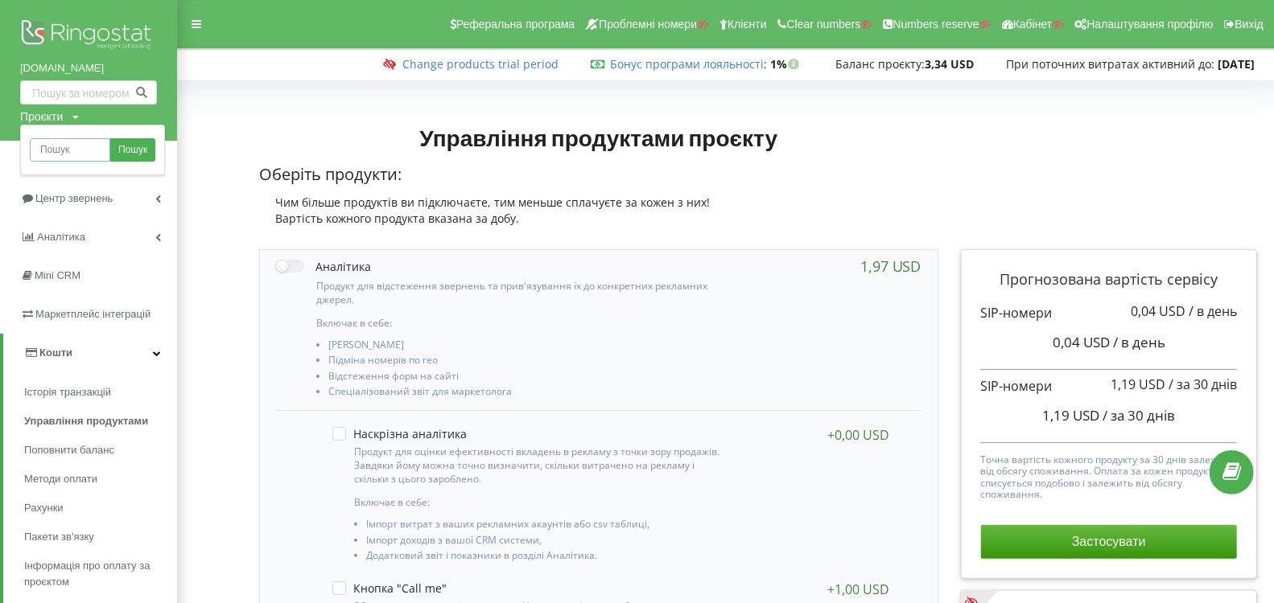
paste input "testsite.raya.com"
type input "testsite.raya.com"
click at [136, 150] on span "Пошук" at bounding box center [132, 150] width 29 height 14
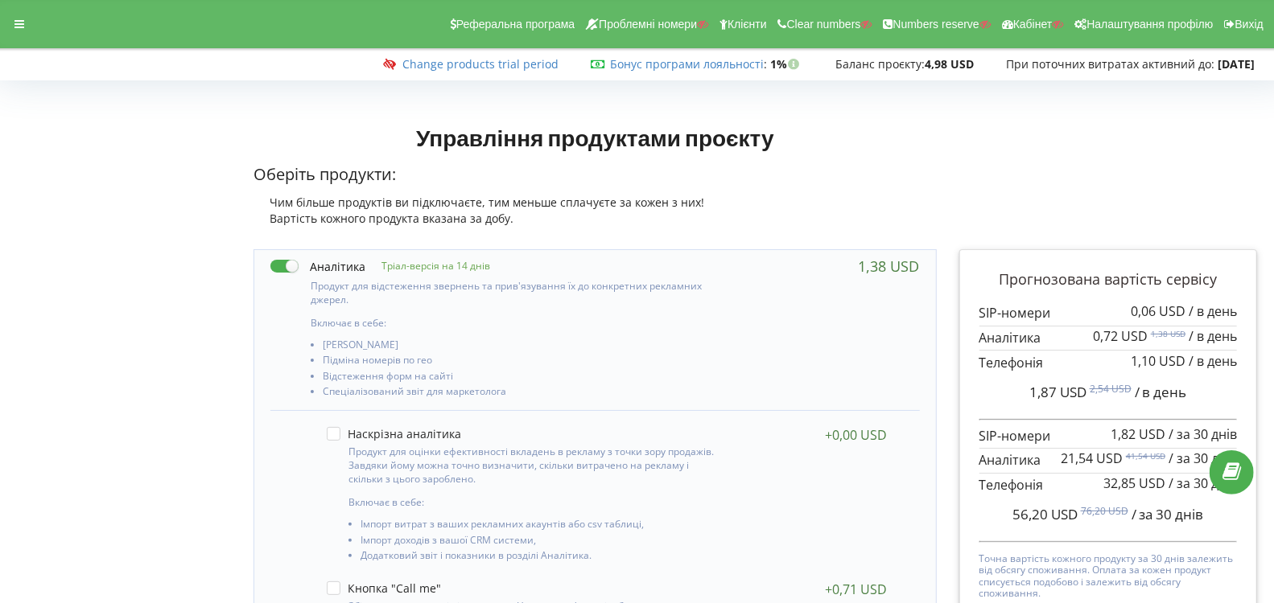
drag, startPoint x: 282, startPoint y: 268, endPoint x: 348, endPoint y: 275, distance: 65.6
click at [282, 268] on label at bounding box center [317, 266] width 95 height 17
checkbox input "false"
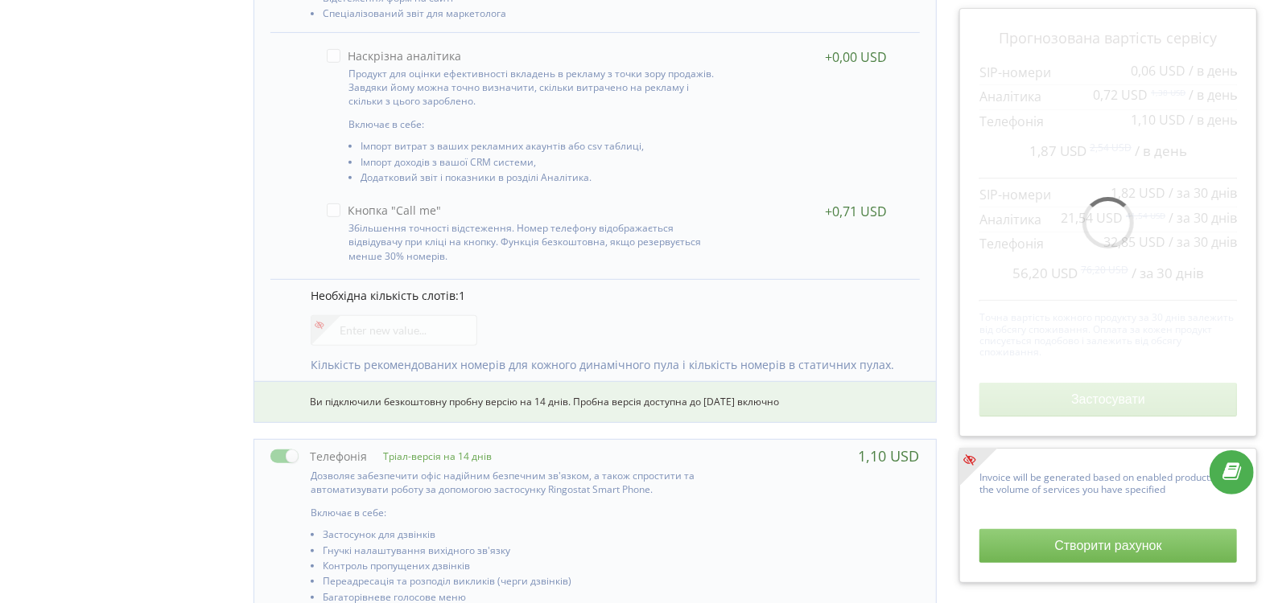
scroll to position [536, 0]
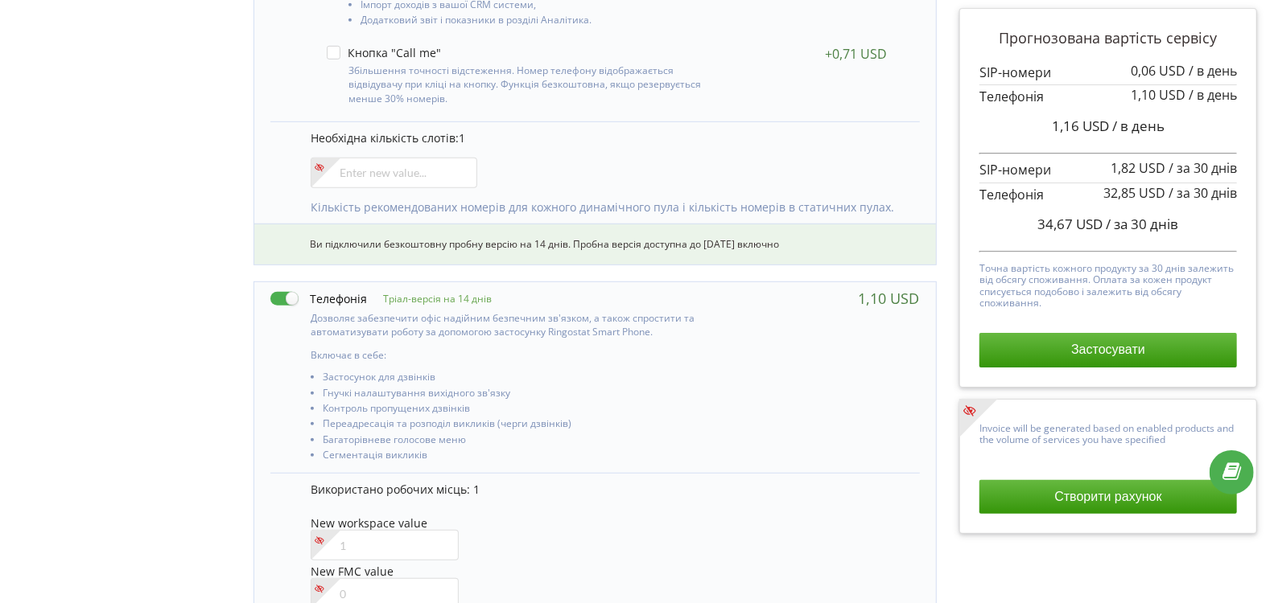
click at [286, 292] on label at bounding box center [318, 298] width 97 height 17
checkbox input "false"
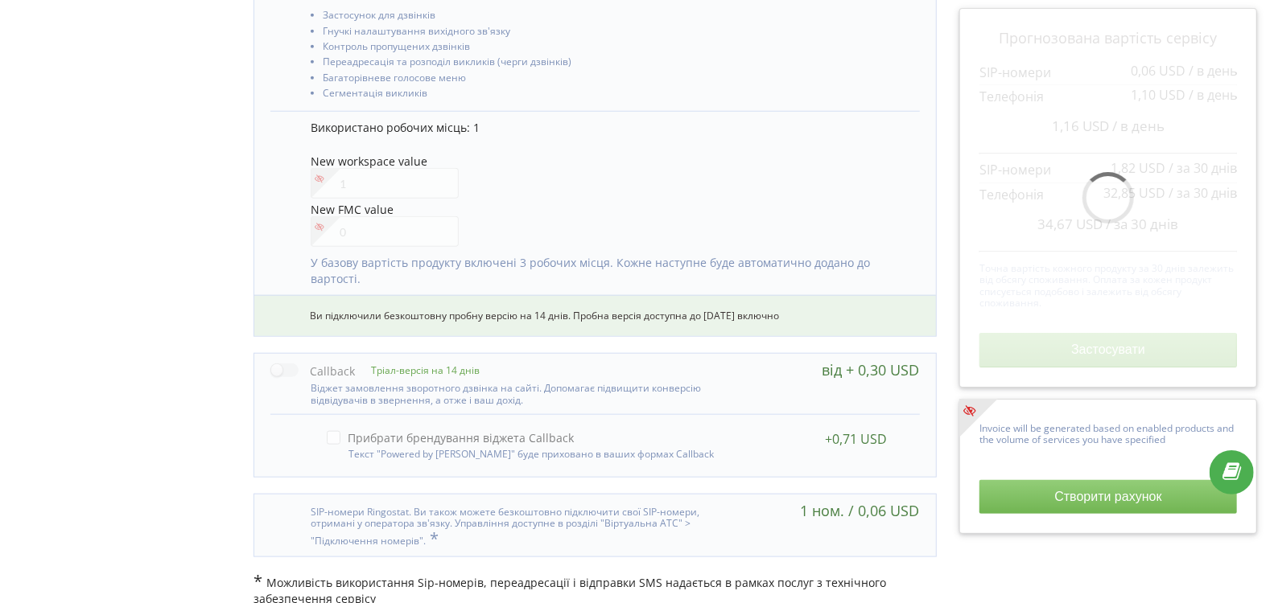
scroll to position [912, 0]
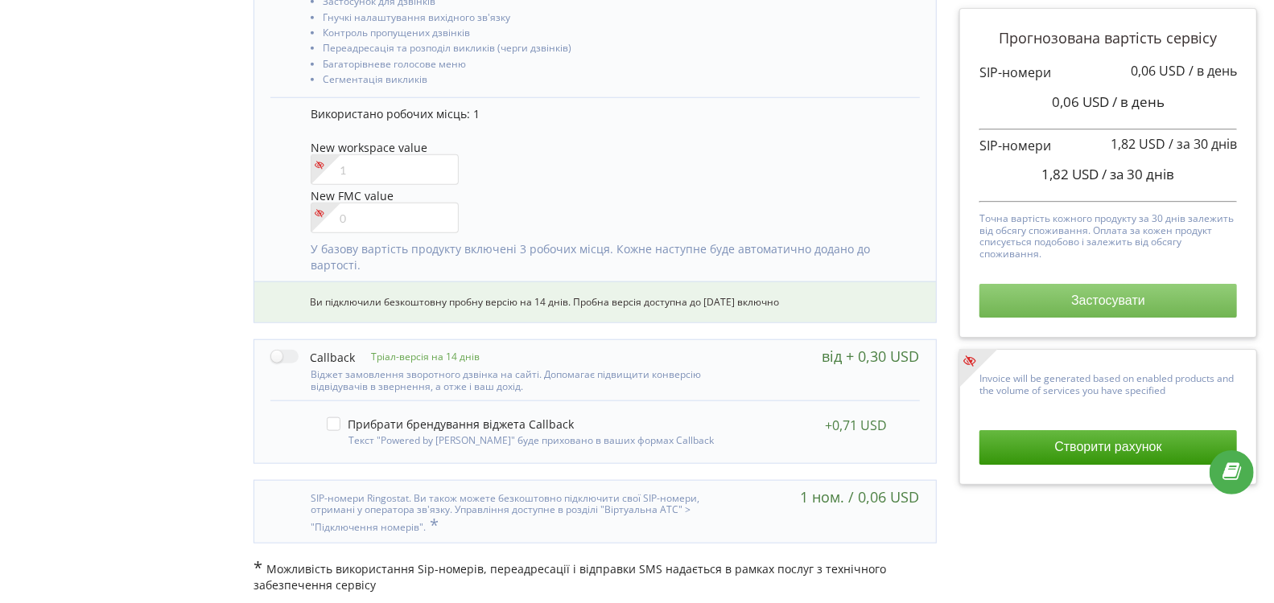
click at [1098, 287] on button "Застосувати" at bounding box center [1107, 301] width 257 height 34
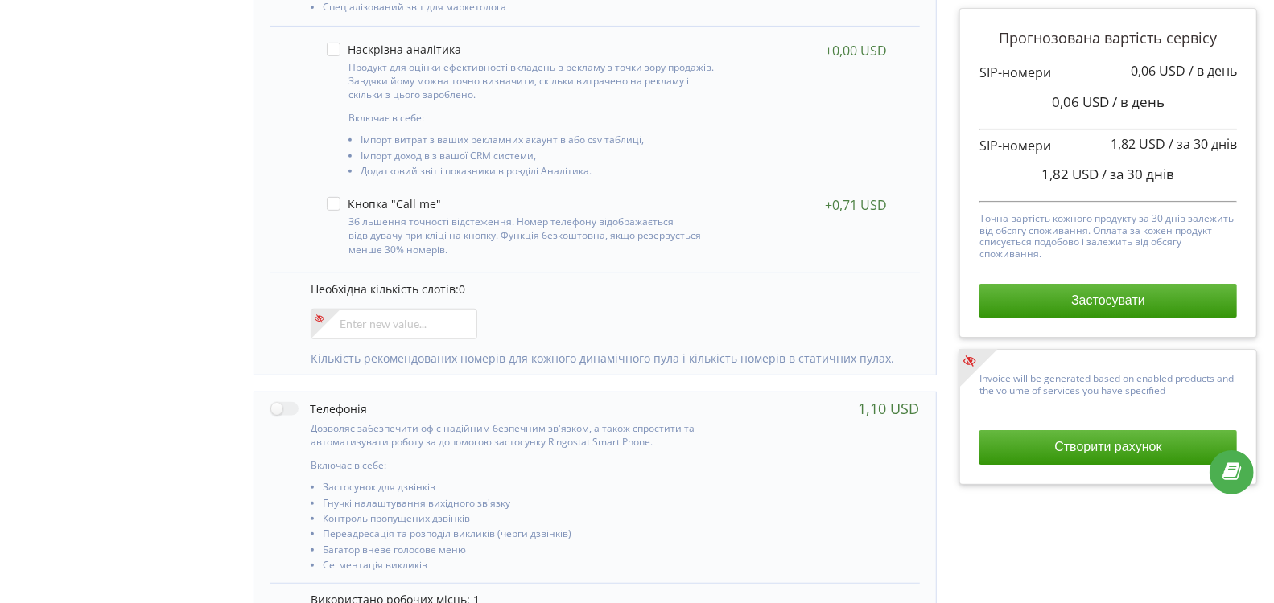
scroll to position [383, 0]
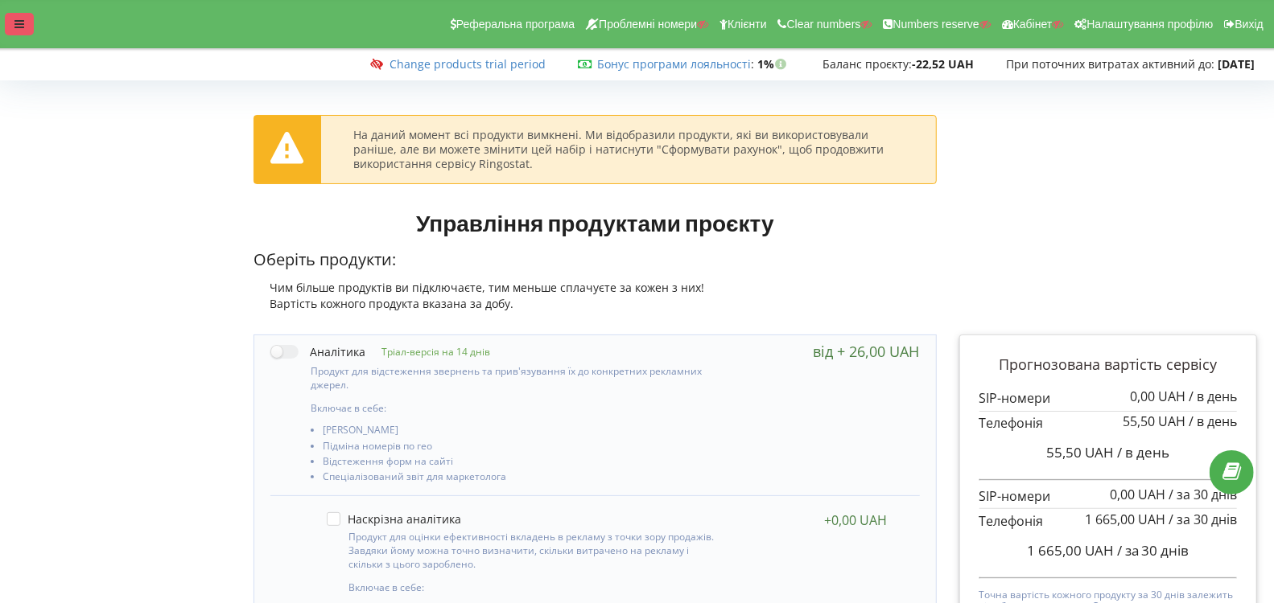
click at [26, 19] on div at bounding box center [19, 24] width 29 height 23
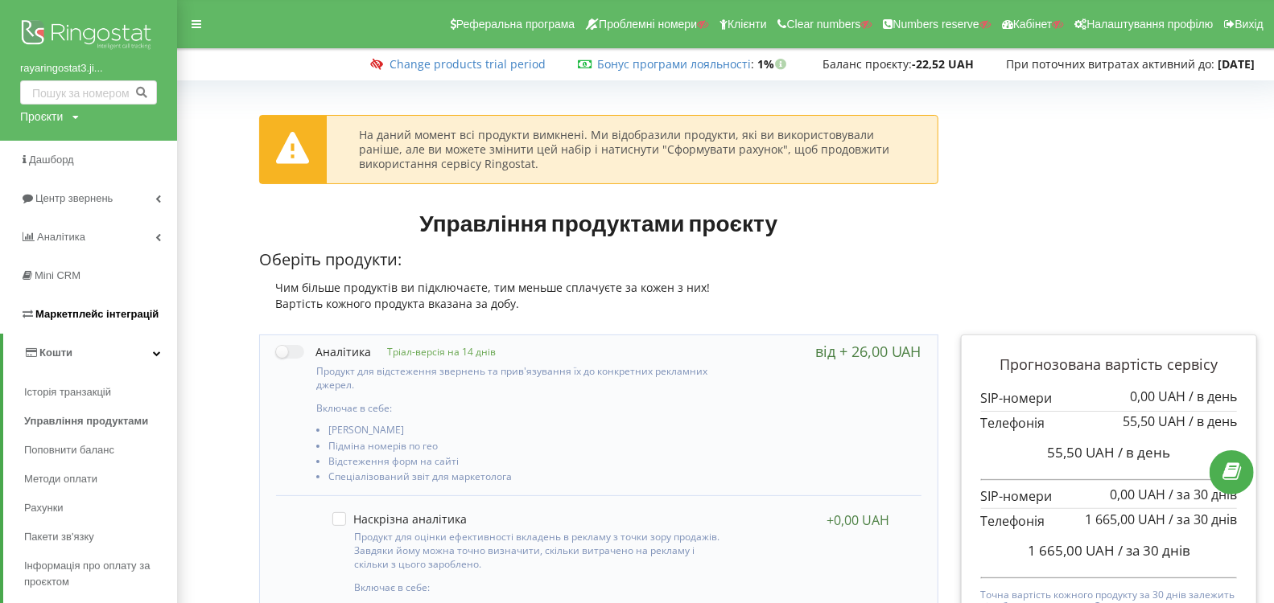
click at [83, 312] on span "Маркетплейс інтеграцій" at bounding box center [96, 314] width 123 height 12
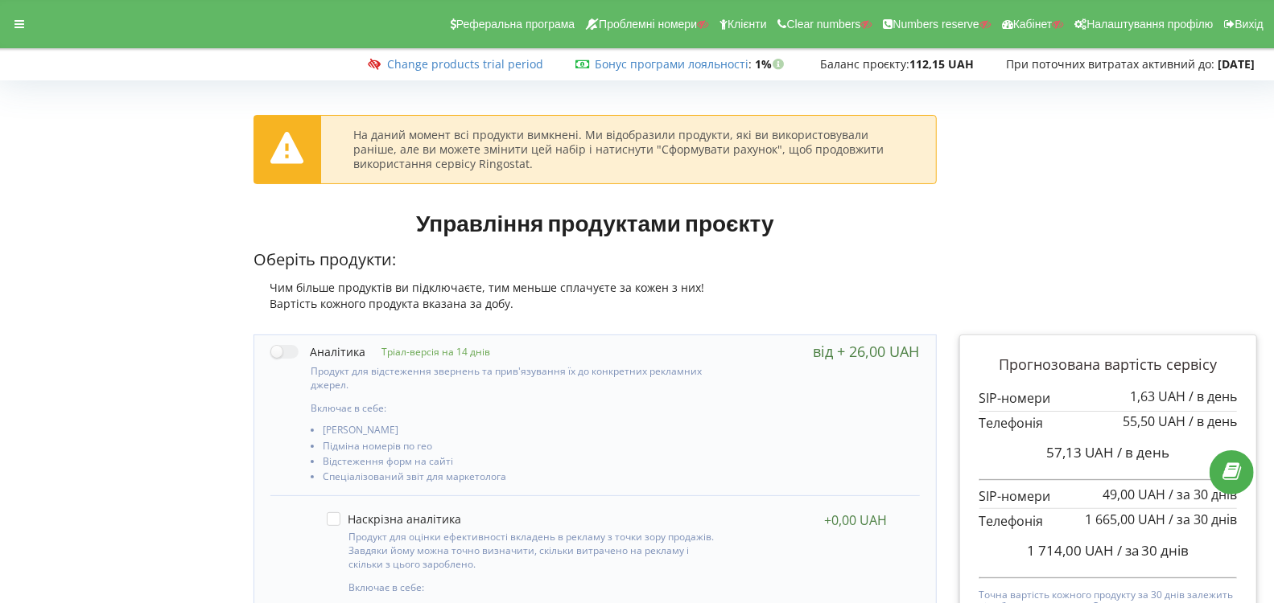
click at [37, 29] on div "Реферальна програма Проблемні номери Клієнти Clear numbers Numbers reserve Кабі…" at bounding box center [637, 24] width 1296 height 48
click at [31, 27] on div at bounding box center [19, 24] width 29 height 23
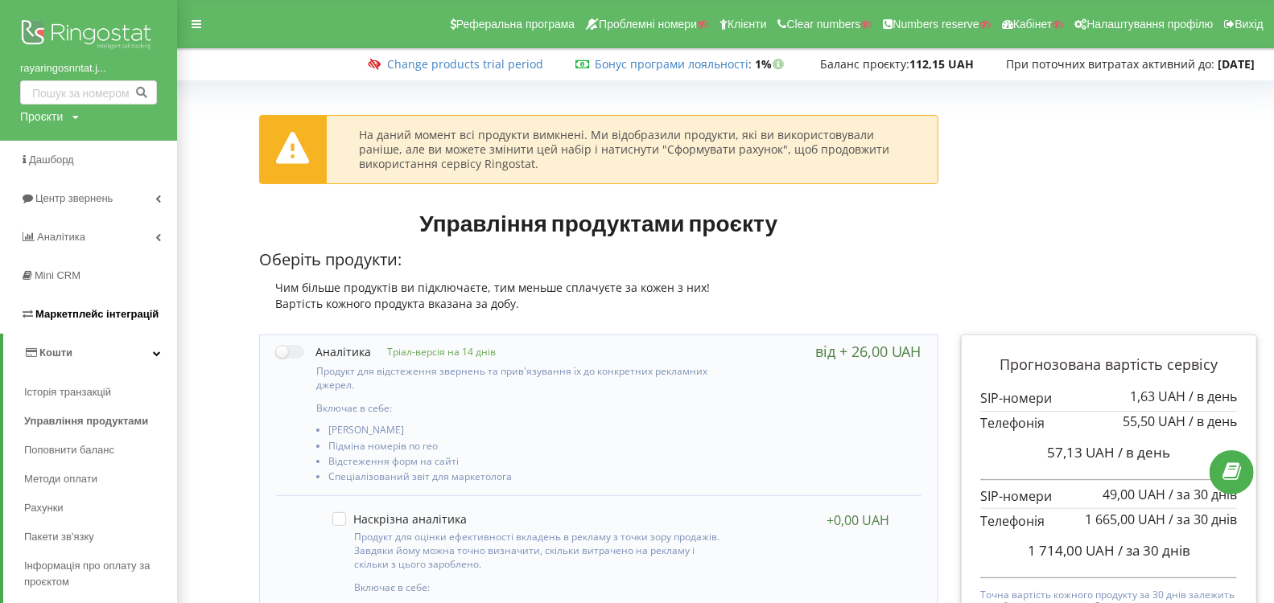
click at [65, 314] on span "Маркетплейс інтеграцій" at bounding box center [96, 314] width 123 height 12
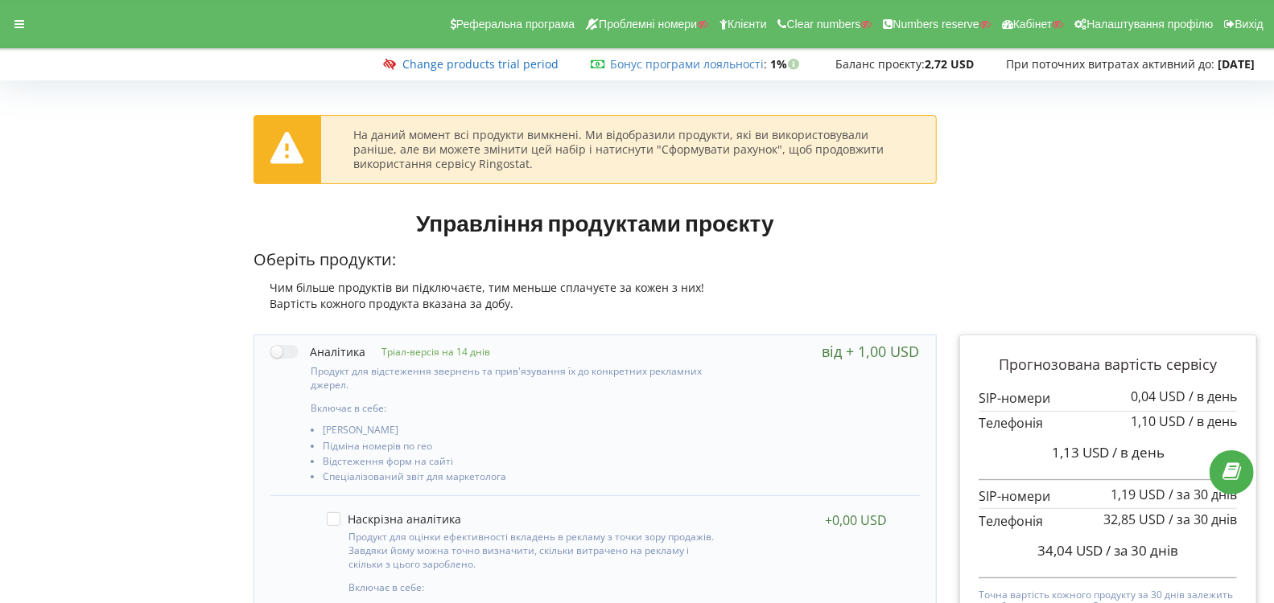
click at [483, 66] on link "Change products trial period" at bounding box center [480, 63] width 156 height 15
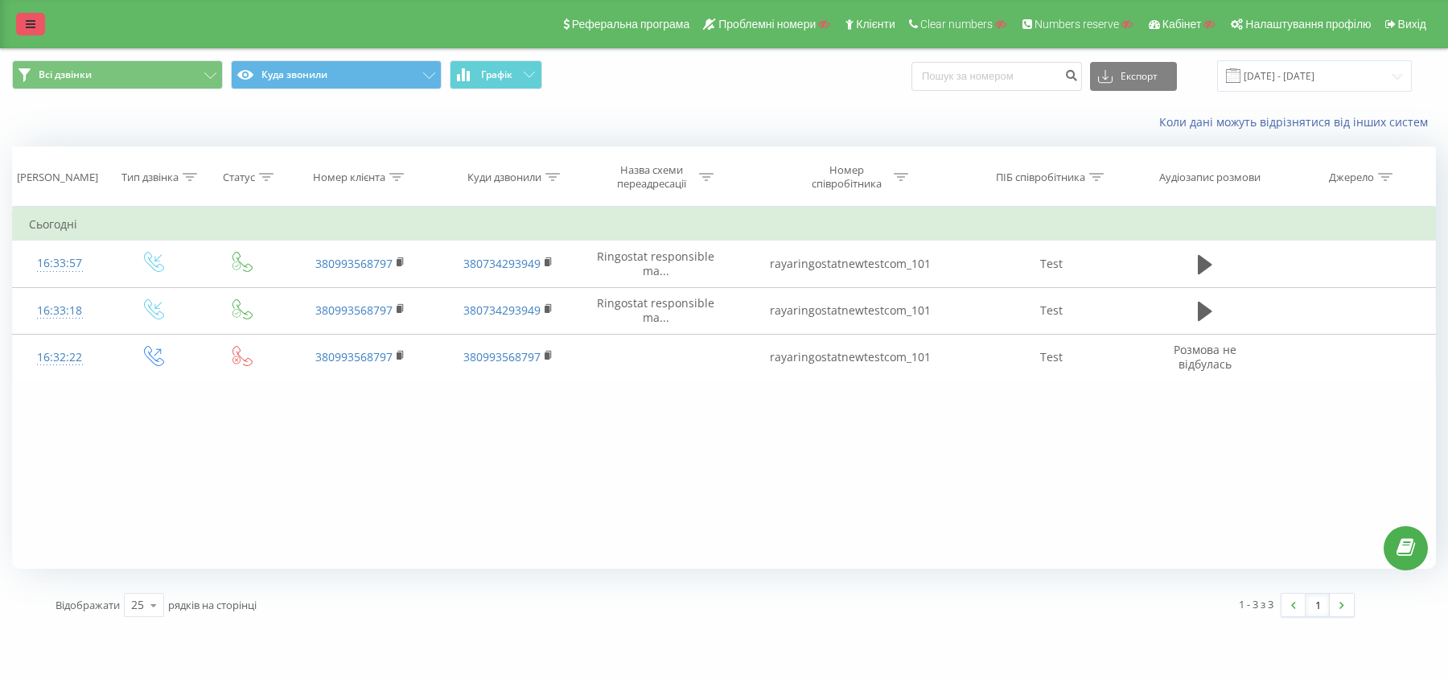
click at [28, 19] on icon at bounding box center [31, 24] width 10 height 11
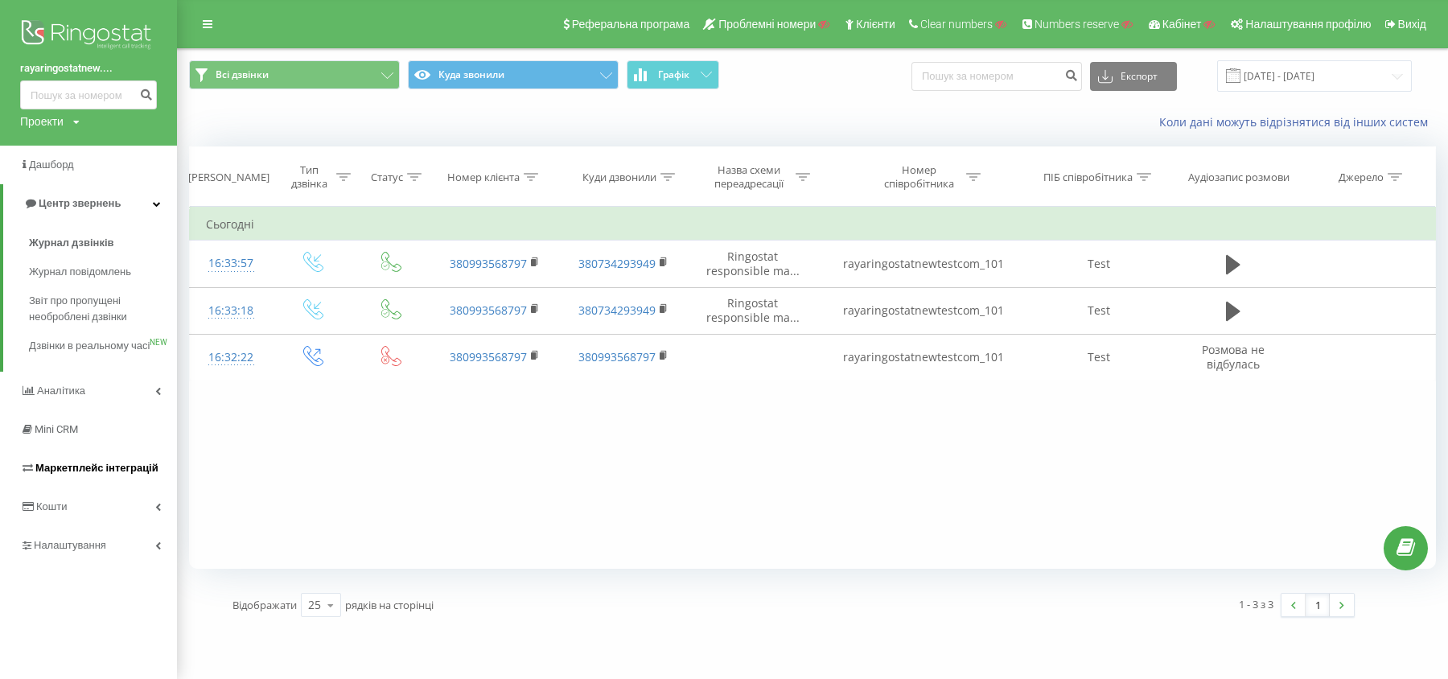
click at [104, 476] on span "Маркетплейс інтеграцій" at bounding box center [89, 468] width 138 height 16
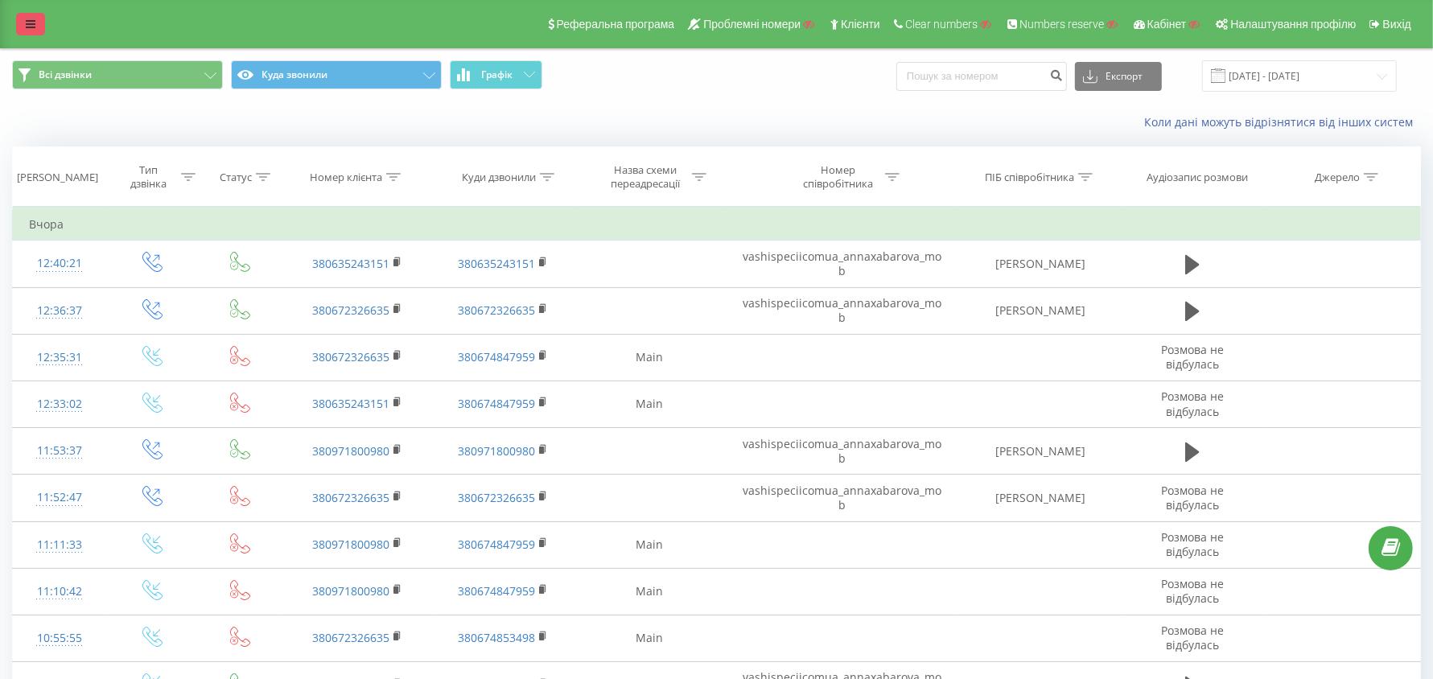
click at [39, 24] on link at bounding box center [30, 24] width 29 height 23
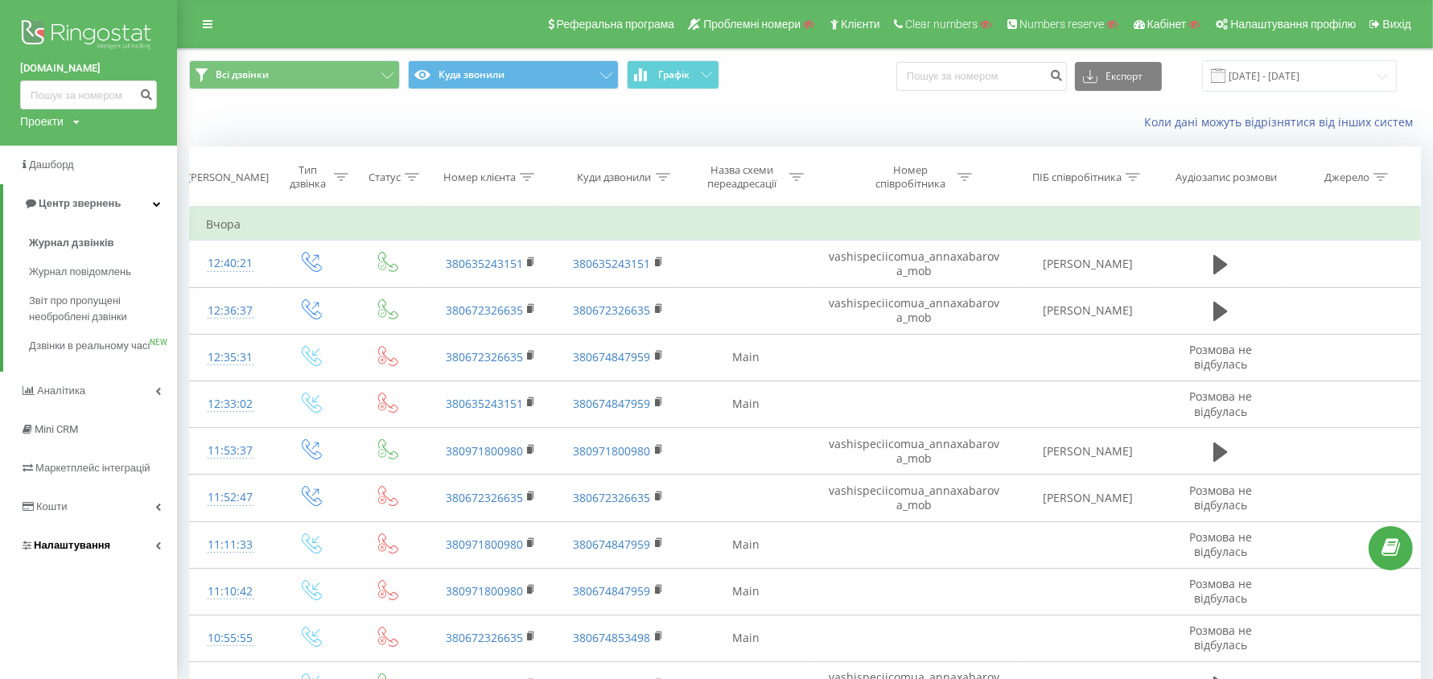
click at [75, 551] on span "Налаштування" at bounding box center [72, 545] width 76 height 12
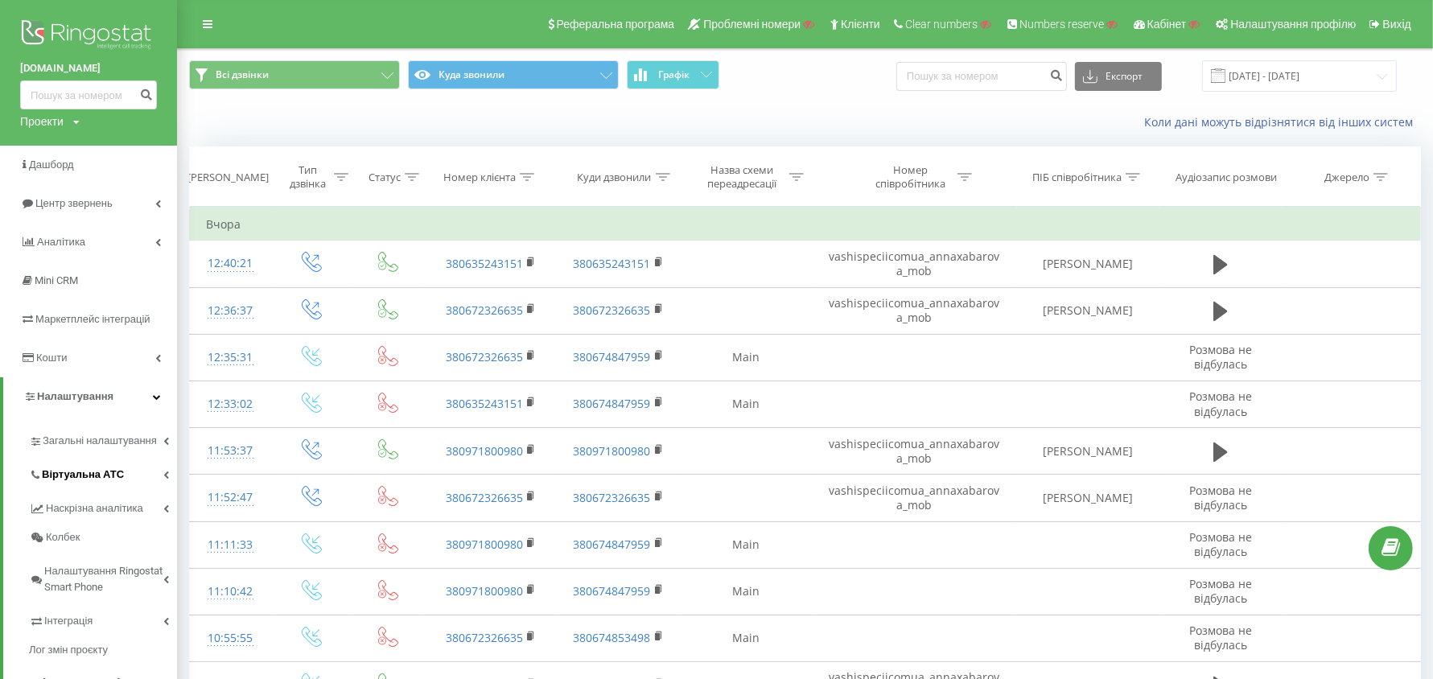
click at [78, 485] on link "Віртуальна АТС" at bounding box center [103, 472] width 148 height 34
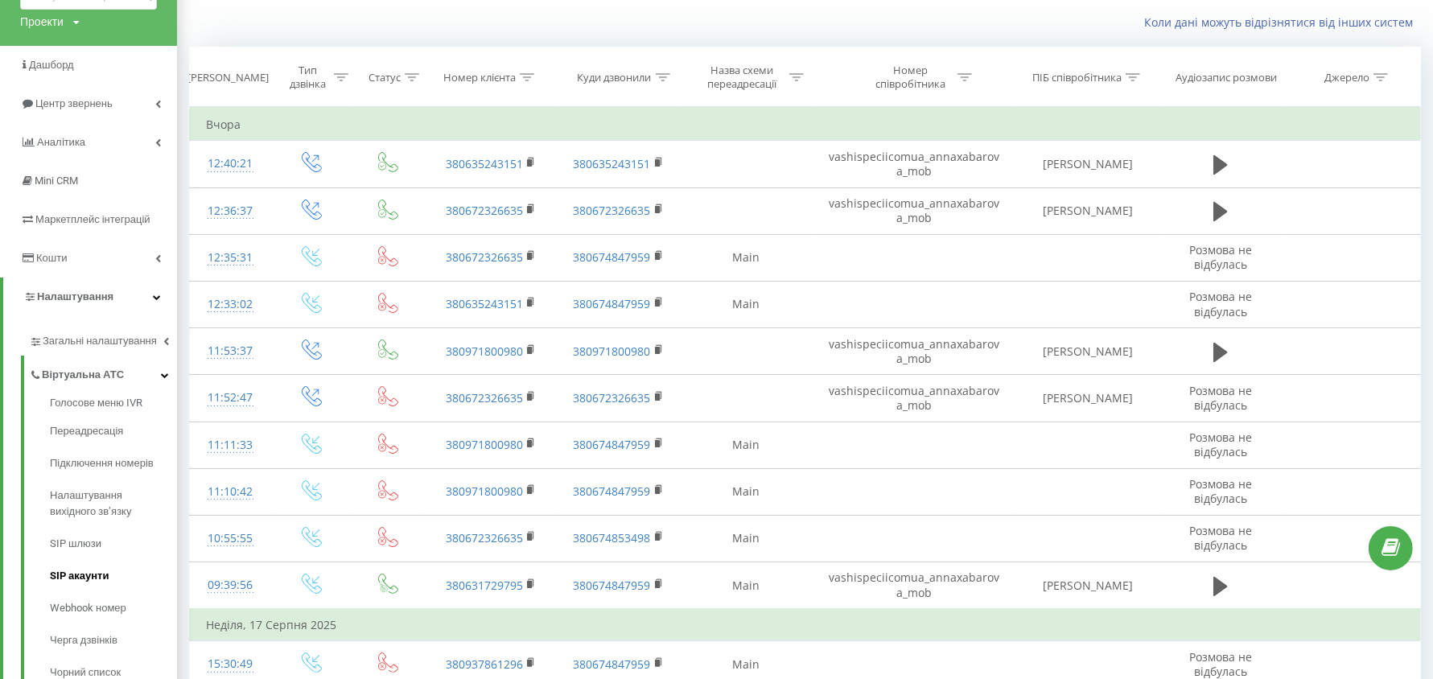
scroll to position [101, 0]
click at [90, 570] on span "SIP акаунти" at bounding box center [79, 575] width 59 height 16
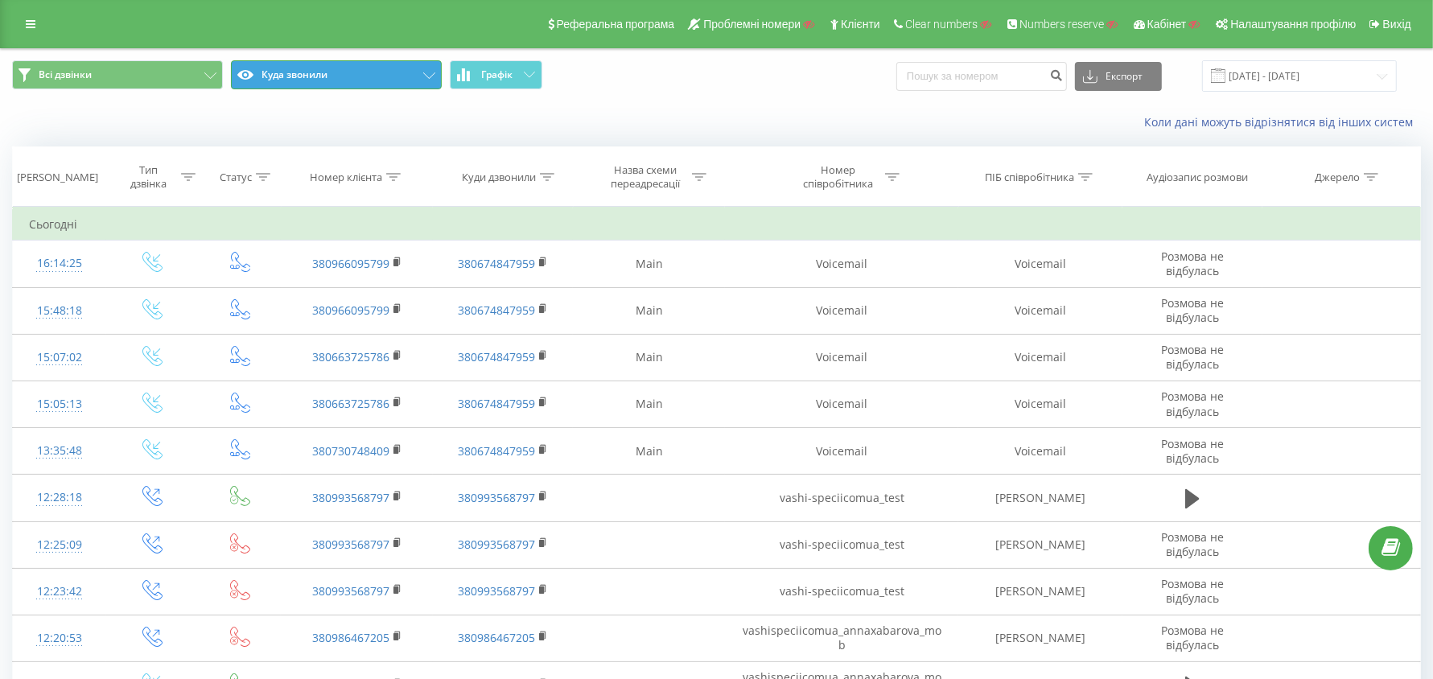
click at [369, 81] on button "Куда звонили" at bounding box center [336, 74] width 211 height 29
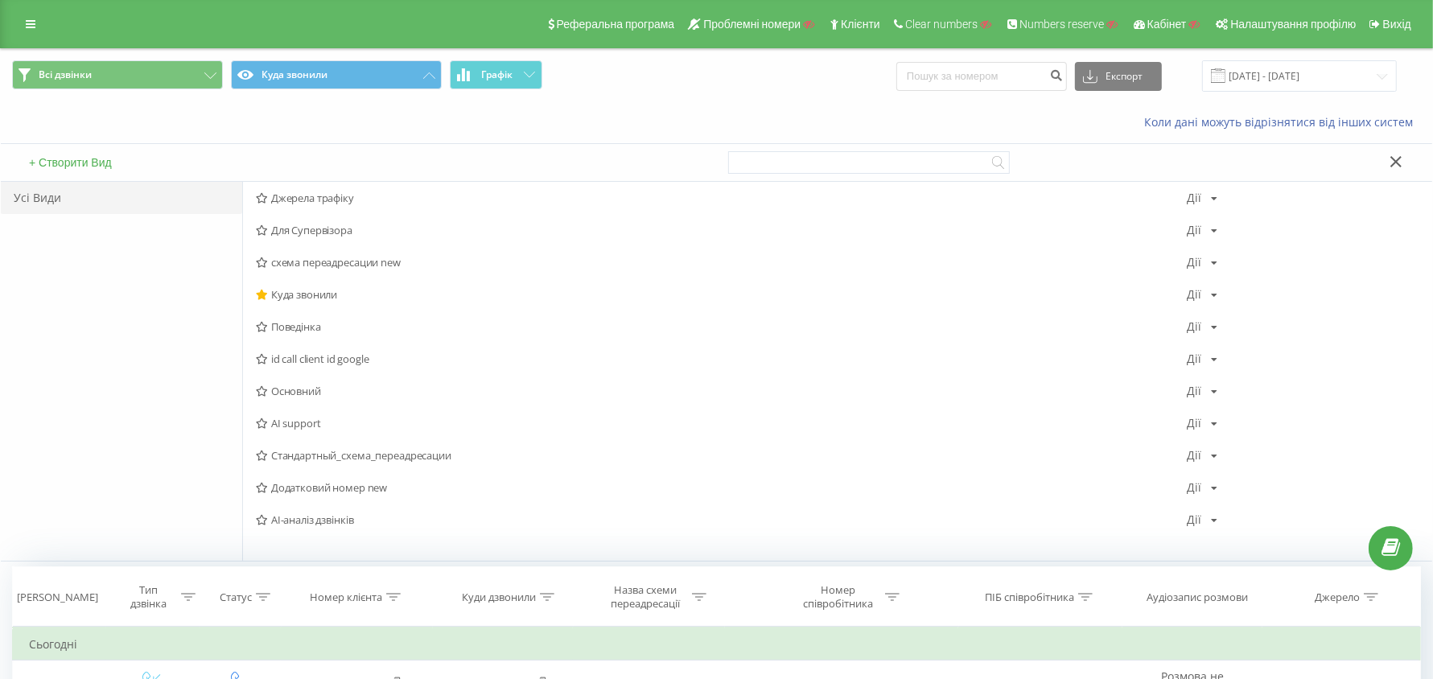
click at [311, 391] on span "Основний" at bounding box center [721, 390] width 931 height 11
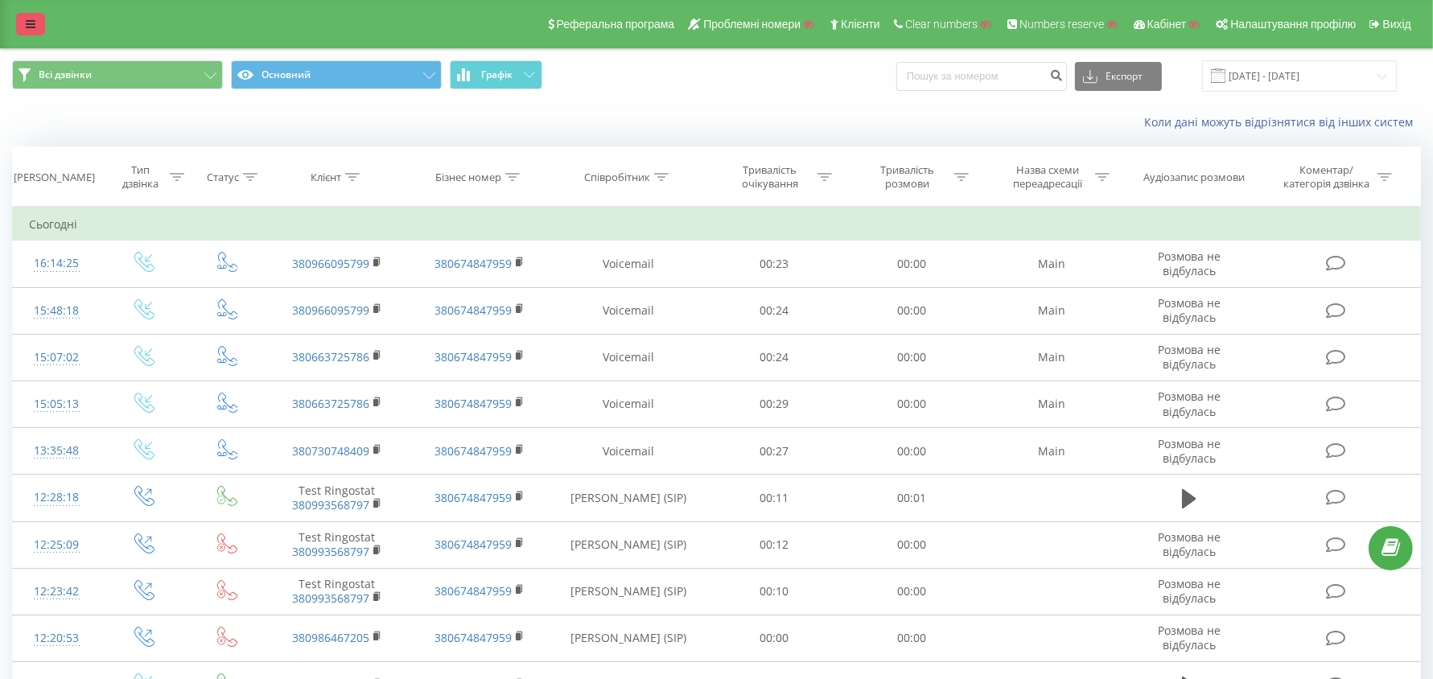
click at [20, 26] on link at bounding box center [30, 24] width 29 height 23
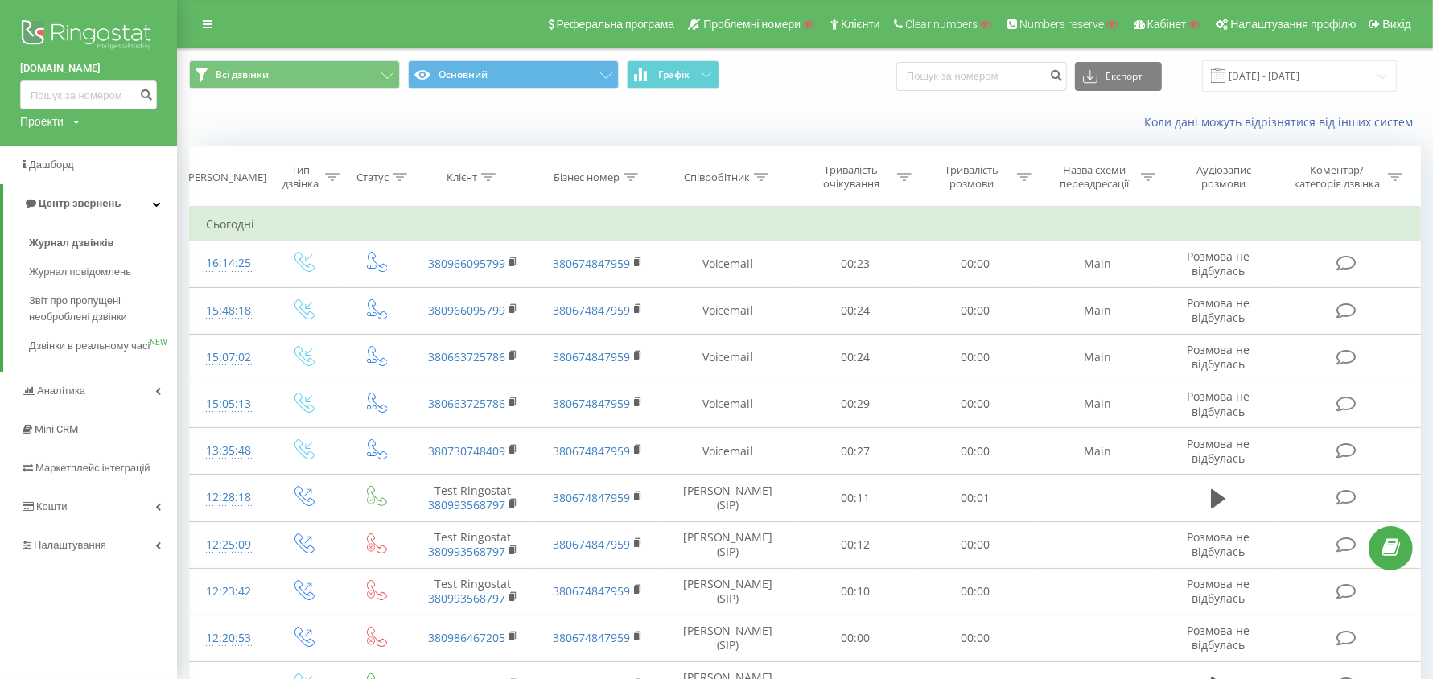
drag, startPoint x: 47, startPoint y: 122, endPoint x: 52, endPoint y: 142, distance: 20.1
click at [47, 122] on div "Проекти" at bounding box center [41, 121] width 43 height 16
click at [57, 154] on input "text" at bounding box center [65, 145] width 80 height 23
type input "raya"
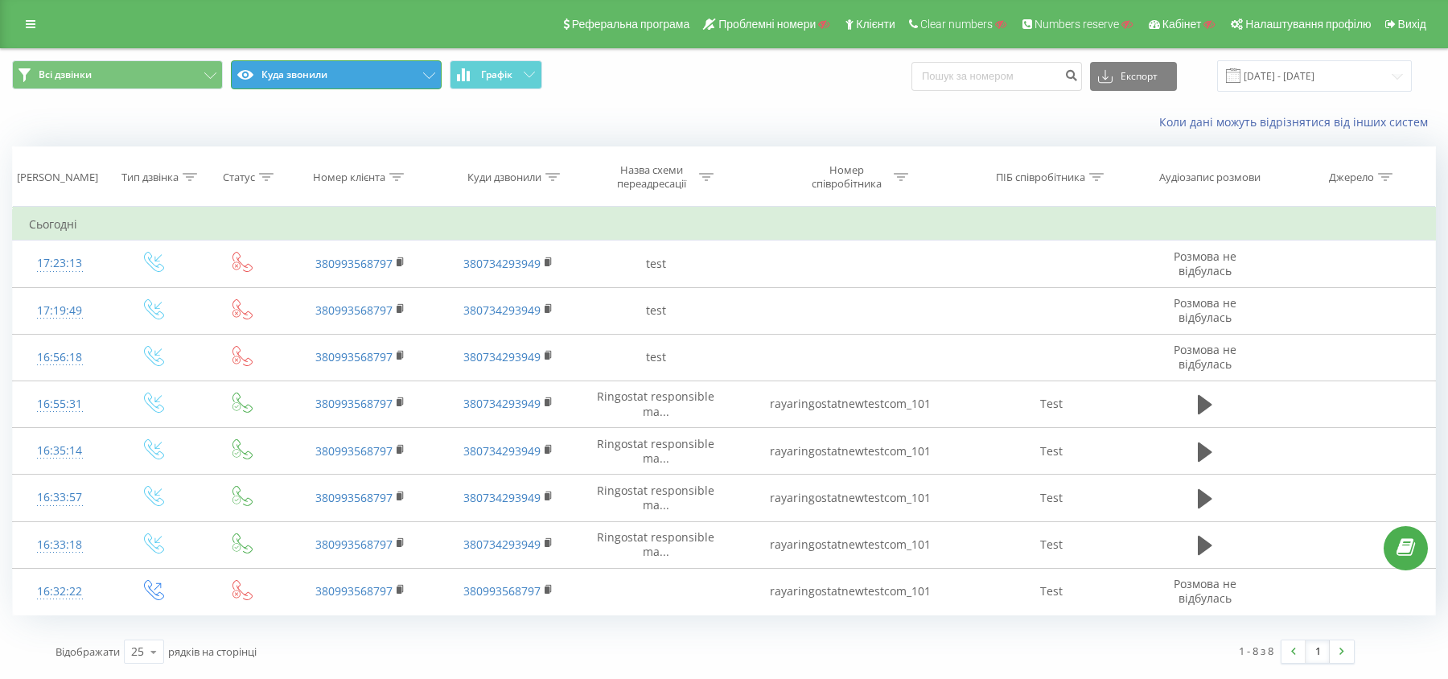
click at [315, 79] on button "Куда звонили" at bounding box center [336, 74] width 211 height 29
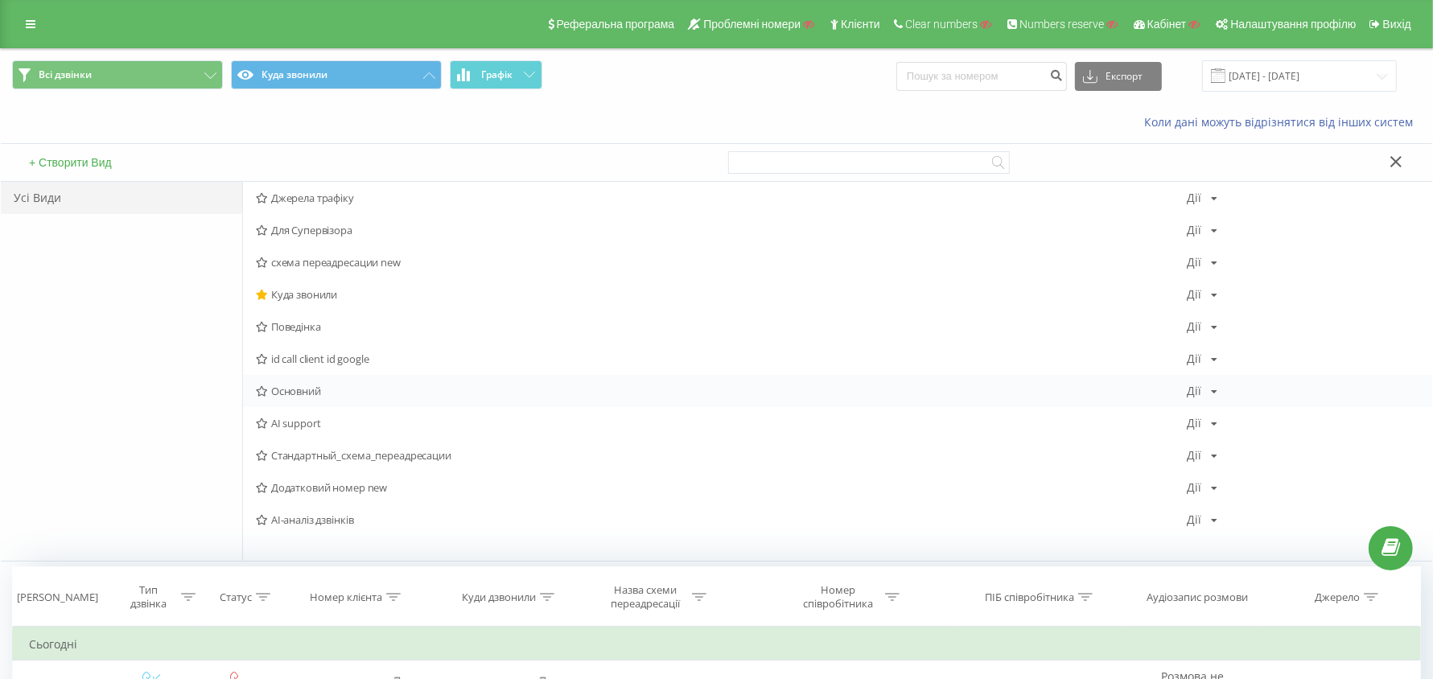
click at [302, 390] on span "Основний" at bounding box center [721, 390] width 931 height 11
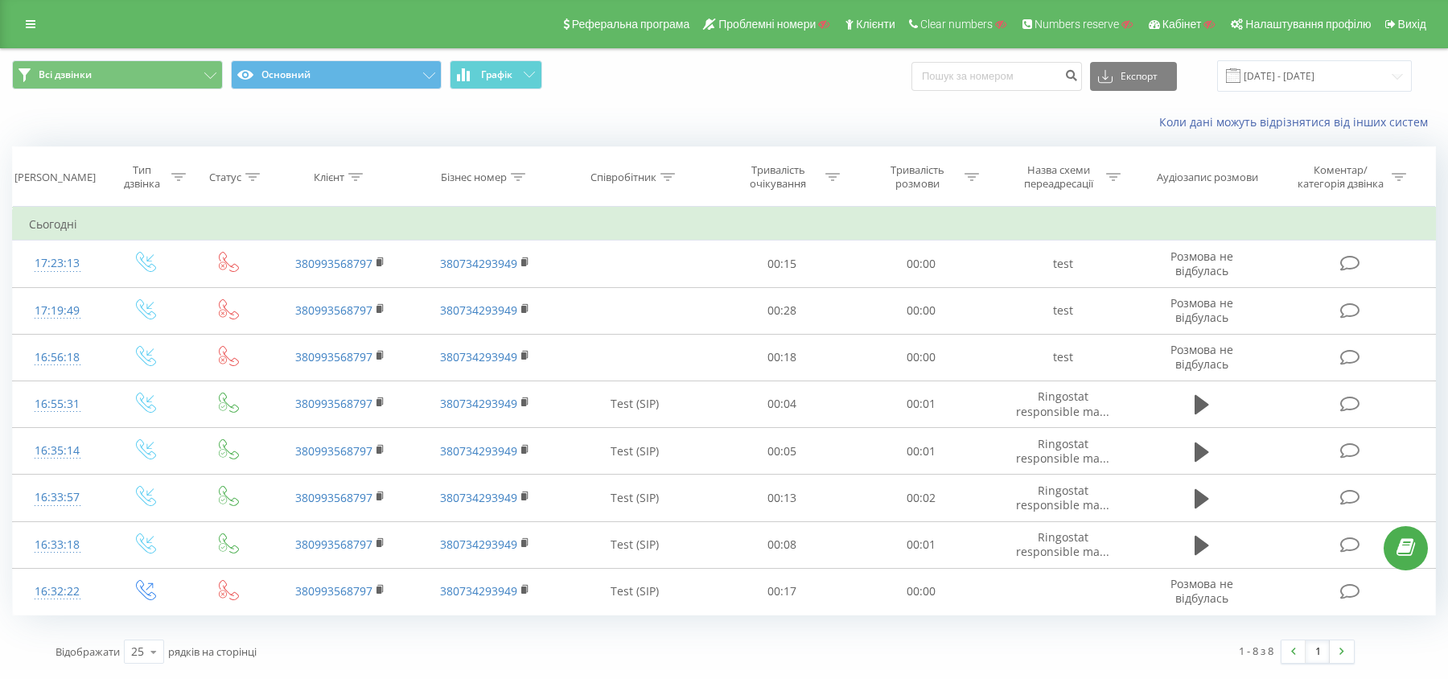
click at [428, 138] on div "Коли дані можуть відрізнятися вiд інших систем" at bounding box center [724, 122] width 1447 height 39
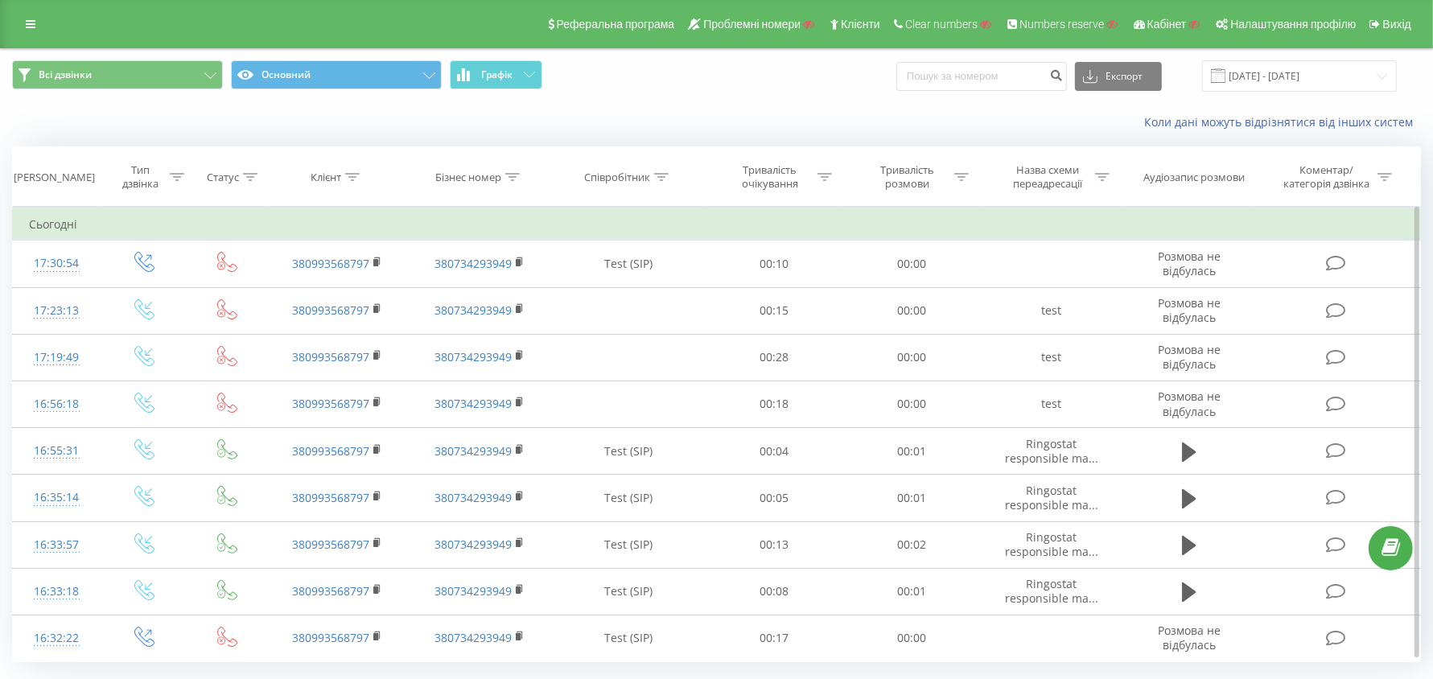
click at [457, 217] on td "Сьогодні" at bounding box center [717, 224] width 1408 height 32
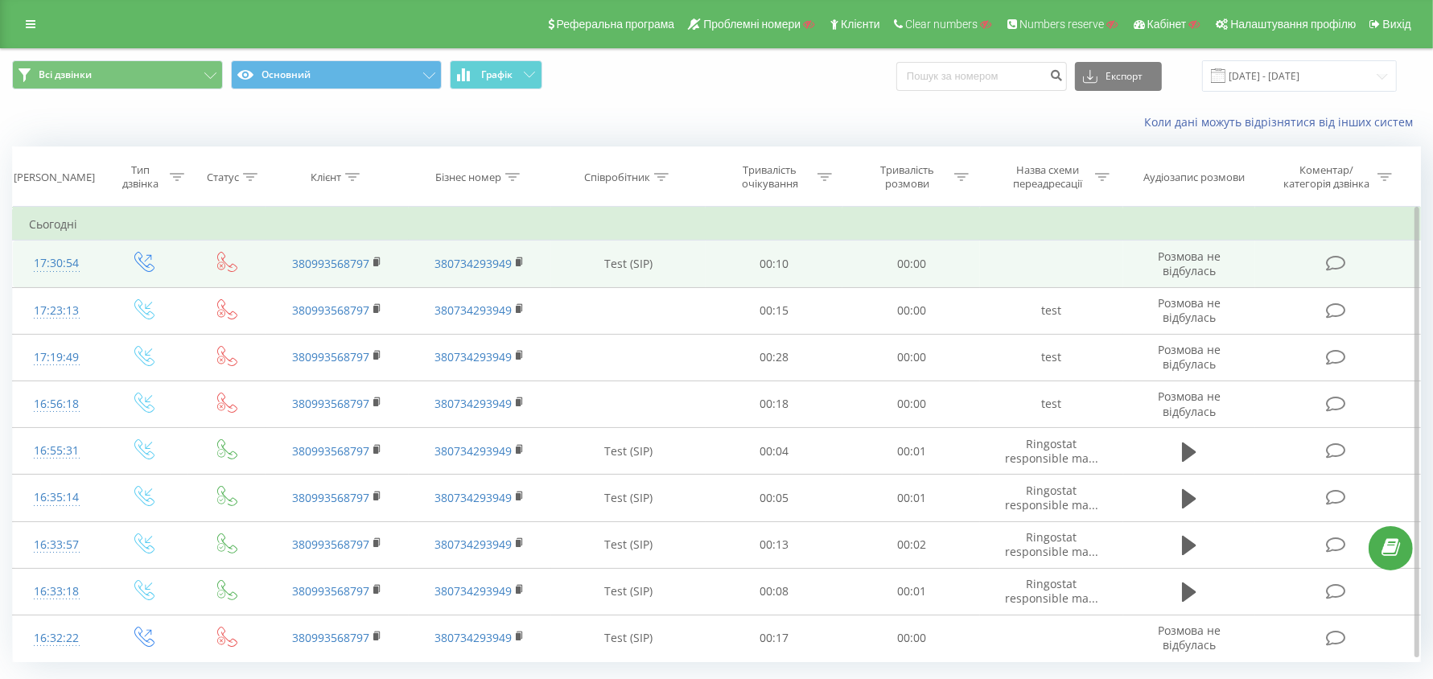
click at [515, 260] on td "380734293949" at bounding box center [480, 264] width 143 height 47
click at [516, 261] on icon at bounding box center [520, 262] width 9 height 11
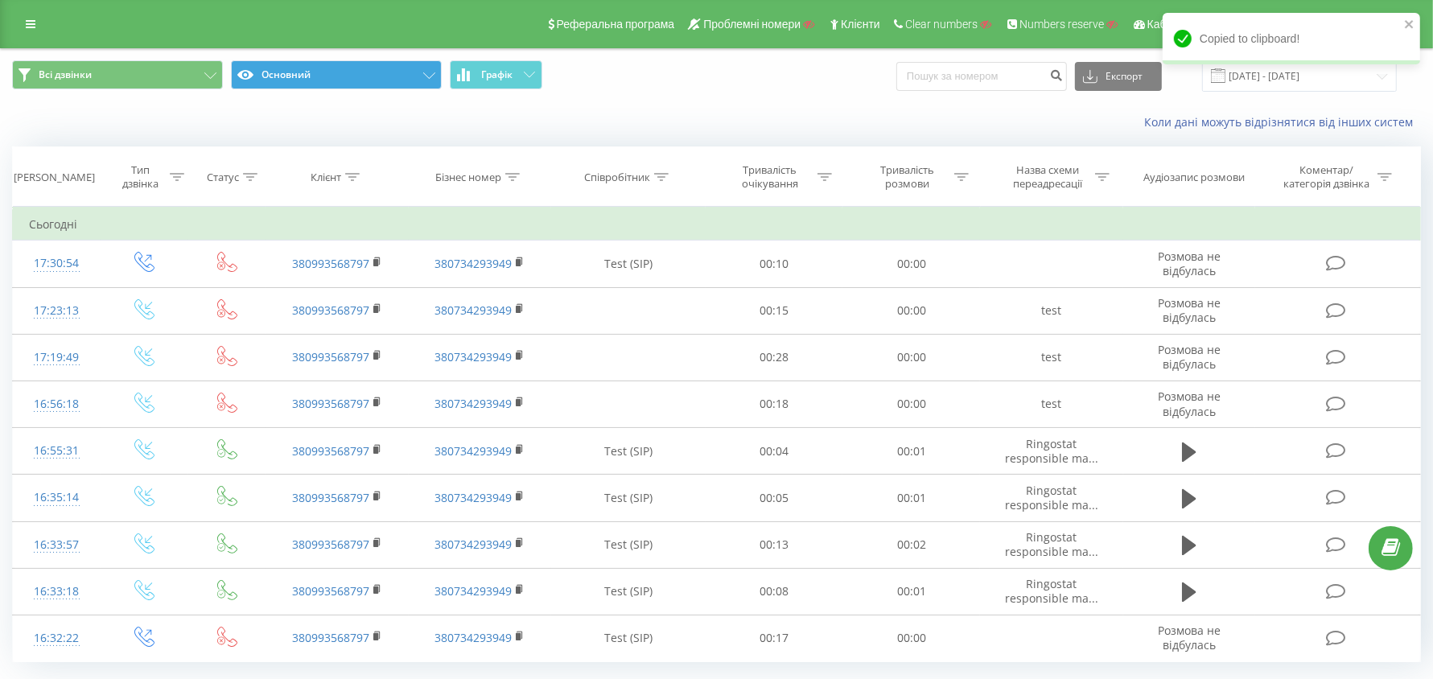
drag, startPoint x: 406, startPoint y: 153, endPoint x: 390, endPoint y: 78, distance: 76.5
click at [406, 153] on th "Клієнт" at bounding box center [336, 177] width 143 height 60
